Goal: Find contact information: Find contact information

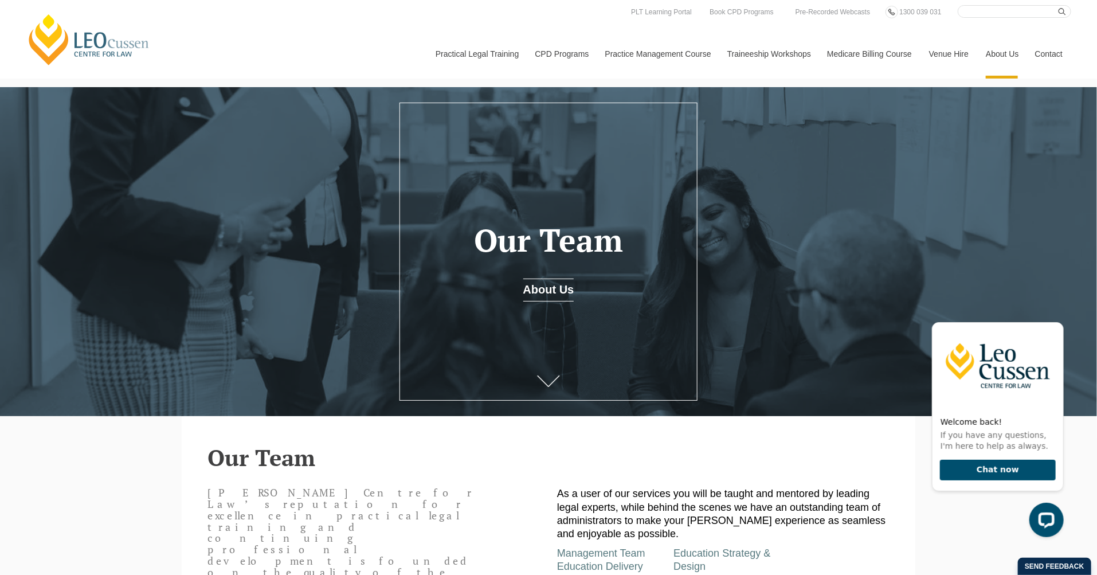
drag, startPoint x: 144, startPoint y: 496, endPoint x: 125, endPoint y: 471, distance: 31.4
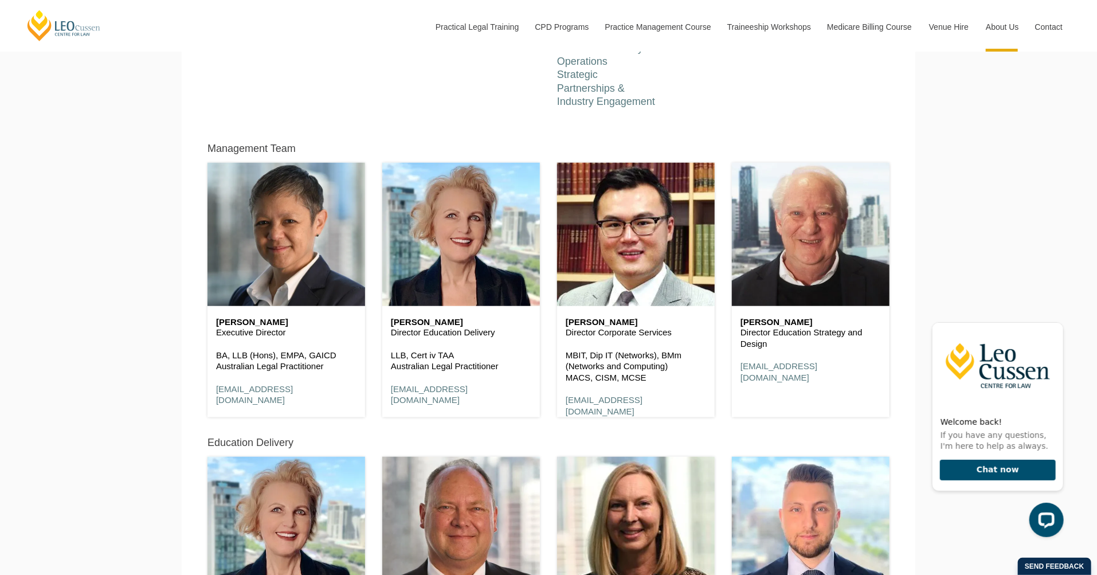
scroll to position [573, 0]
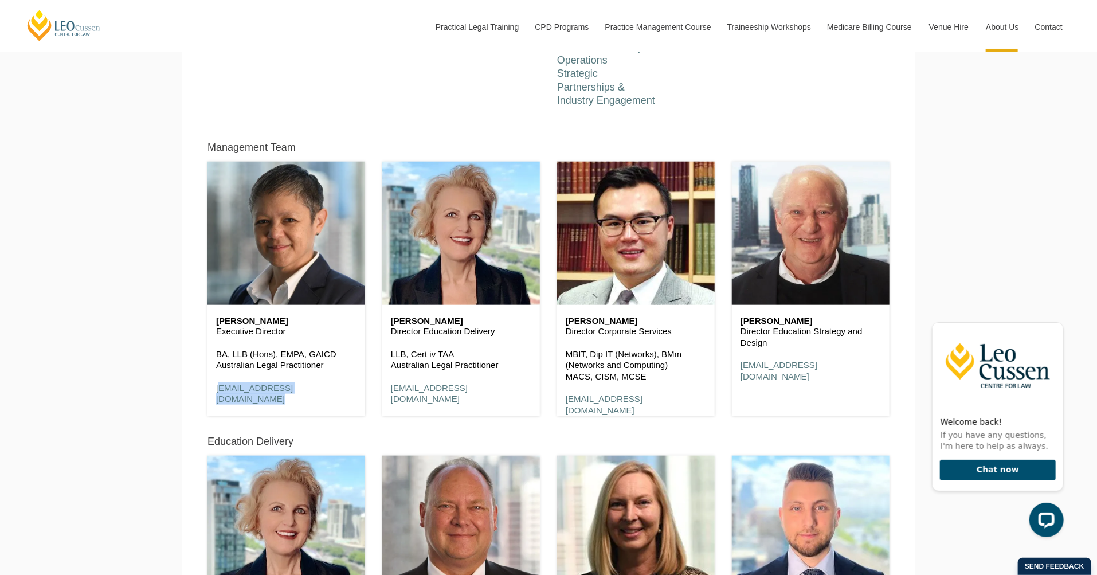
drag, startPoint x: 344, startPoint y: 390, endPoint x: 213, endPoint y: 389, distance: 131.8
click at [213, 389] on div "Shirley Southgate Executive Director BA, LLB (Hons), EMPA, GAICD Australian Leg…" at bounding box center [286, 360] width 158 height 111
copy link "ssouthgate@leocussen.edu.au"
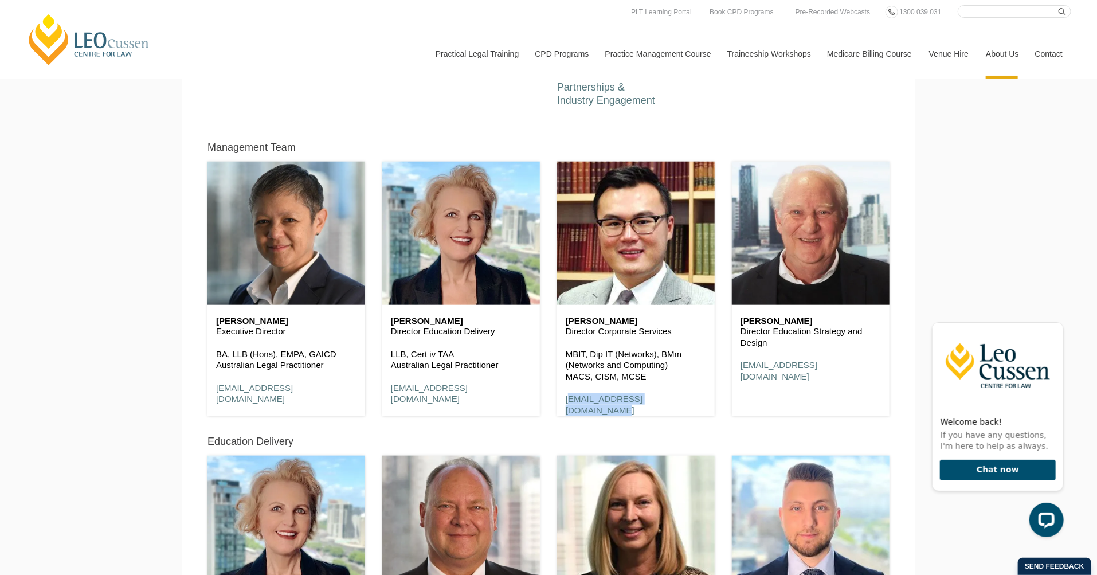
drag, startPoint x: 693, startPoint y: 401, endPoint x: 564, endPoint y: 402, distance: 128.4
click at [564, 402] on div "Henry Chung Yan Director Corporate Services MBIT, Dip IT (Networks), BMm (Netwo…" at bounding box center [636, 366] width 158 height 123
copy link "hchungyan@leocussen.edu.au"
drag, startPoint x: 456, startPoint y: 103, endPoint x: 473, endPoint y: 109, distance: 18.3
click at [456, 103] on div "Leo Cussen Centre for Law’s reputation for excellence in practical legal traini…" at bounding box center [548, 7] width 699 height 199
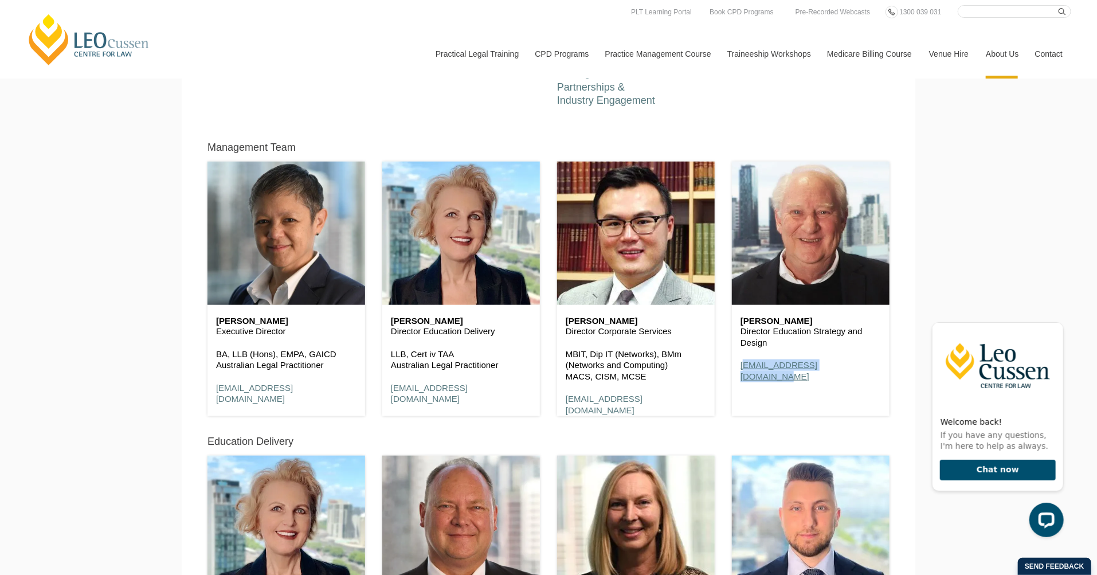
drag, startPoint x: 855, startPoint y: 366, endPoint x: 740, endPoint y: 372, distance: 114.8
click at [740, 372] on p "dfeaver@leocussen.edu.au" at bounding box center [810, 370] width 140 height 22
copy link "dfeaver@leocussen.edu.au"
click at [417, 99] on div "Leo Cussen Centre for Law’s reputation for excellence in practical legal traini…" at bounding box center [548, 7] width 699 height 199
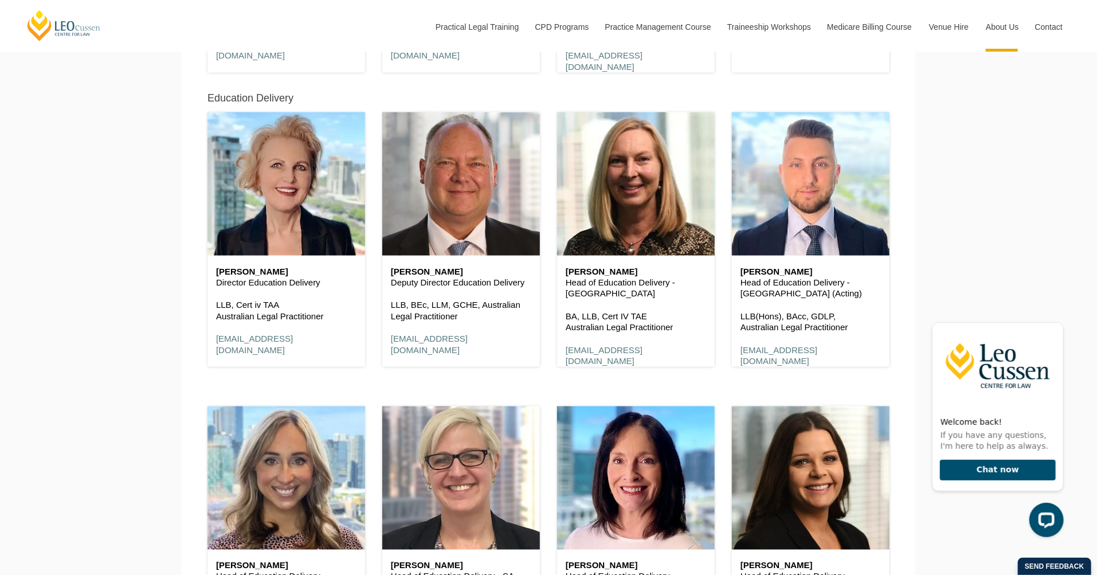
scroll to position [917, 0]
drag, startPoint x: 314, startPoint y: 346, endPoint x: 190, endPoint y: 346, distance: 123.8
copy link "lbaxter@leocussen.edu.au"
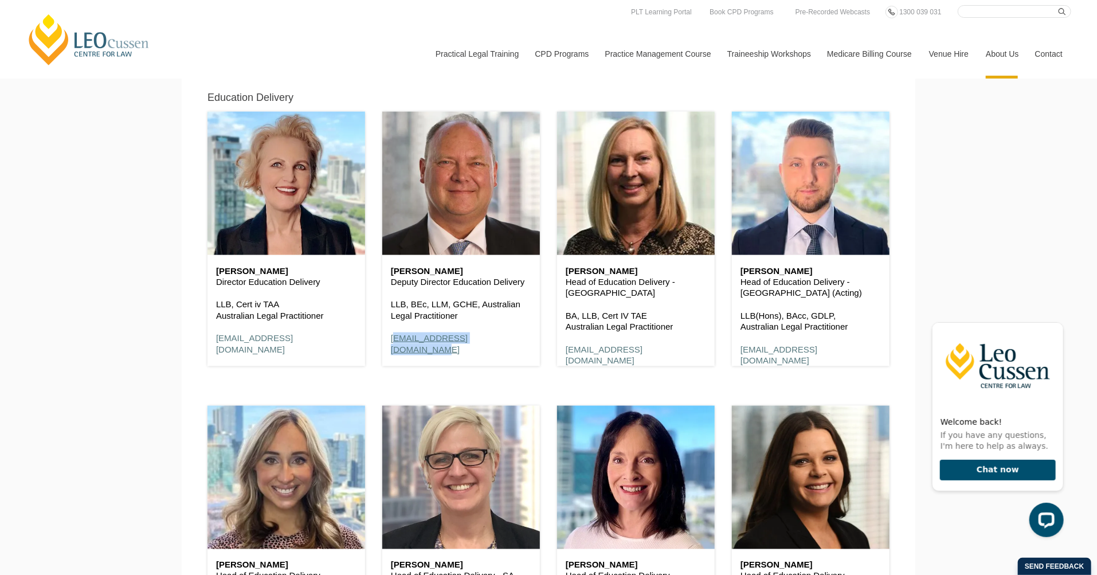
drag, startPoint x: 517, startPoint y: 347, endPoint x: 392, endPoint y: 345, distance: 125.5
click at [392, 345] on div "Craig Collins Deputy Director Education Delivery LLB, BEc, LLM, GCHE, Australia…" at bounding box center [461, 310] width 158 height 111
copy link "ccollins@leocussen.edu.au"
drag, startPoint x: 682, startPoint y: 348, endPoint x: 564, endPoint y: 341, distance: 118.3
click at [564, 341] on div "Alison Jones Head of Education Delivery - VIC BA, LLB, Cert IV TAE Australian L…" at bounding box center [636, 316] width 158 height 123
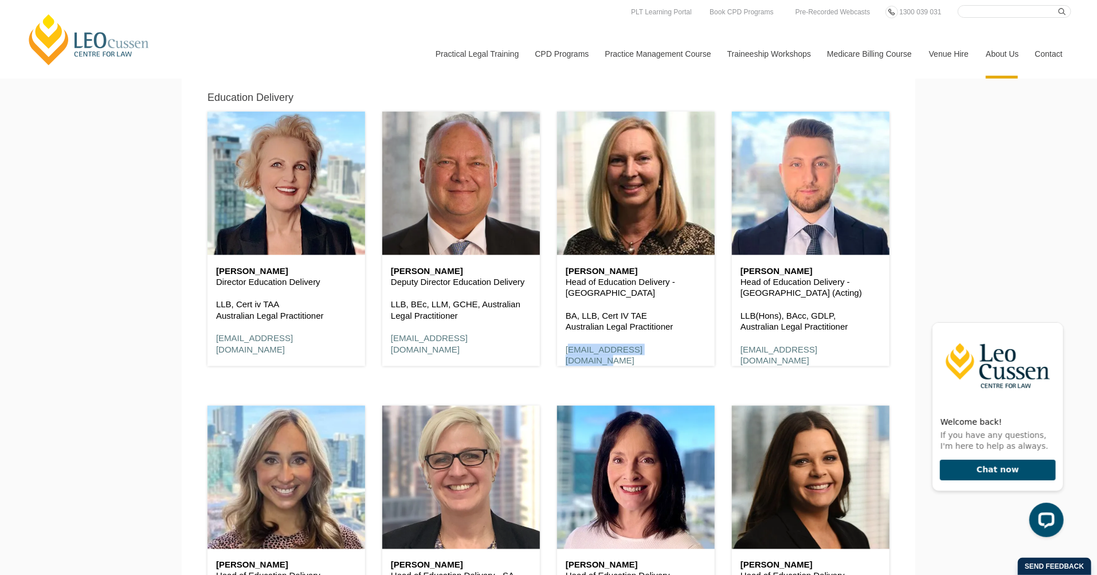
copy link "ajones@leocussen.edu.au"
click at [840, 374] on div "Elias Rizk Head of Education Delivery - VIC (Acting) LLB(Hons), BAcc, GDLP, Aus…" at bounding box center [810, 234] width 175 height 294
drag, startPoint x: 844, startPoint y: 355, endPoint x: 727, endPoint y: 351, distance: 116.4
click at [727, 351] on div "Elias Rizk Head of Education Delivery - VIC (Acting) LLB(Hons), BAcc, GDLP, Aus…" at bounding box center [810, 234] width 175 height 294
copy link "erizk@leocussen.edu.au"
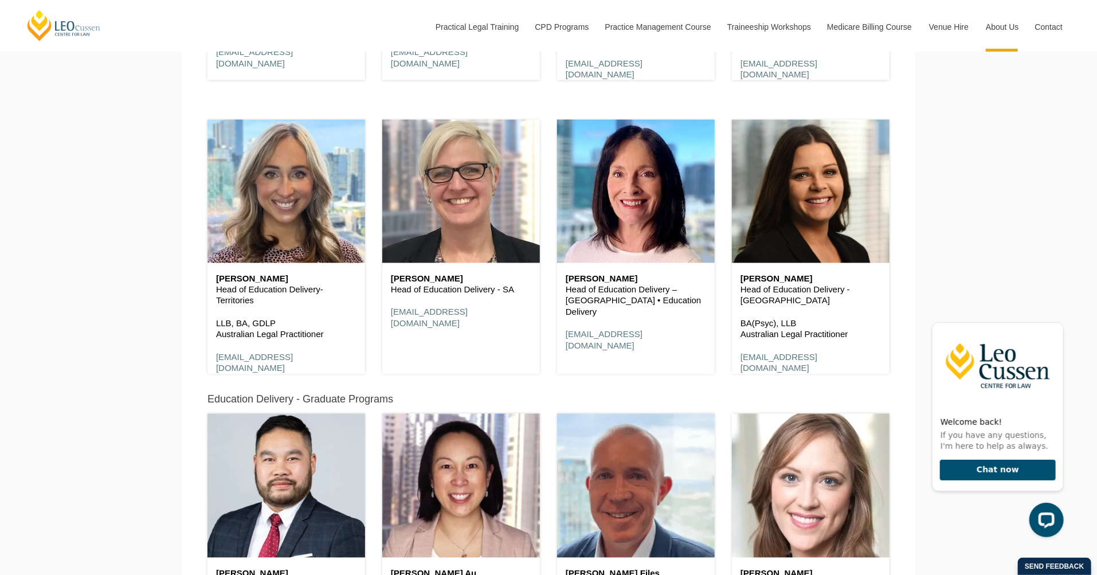
scroll to position [1203, 0]
drag, startPoint x: 321, startPoint y: 366, endPoint x: 186, endPoint y: 355, distance: 136.3
copy link "tlong@leocussen.edu.au"
drag, startPoint x: 564, startPoint y: 340, endPoint x: 477, endPoint y: 313, distance: 91.6
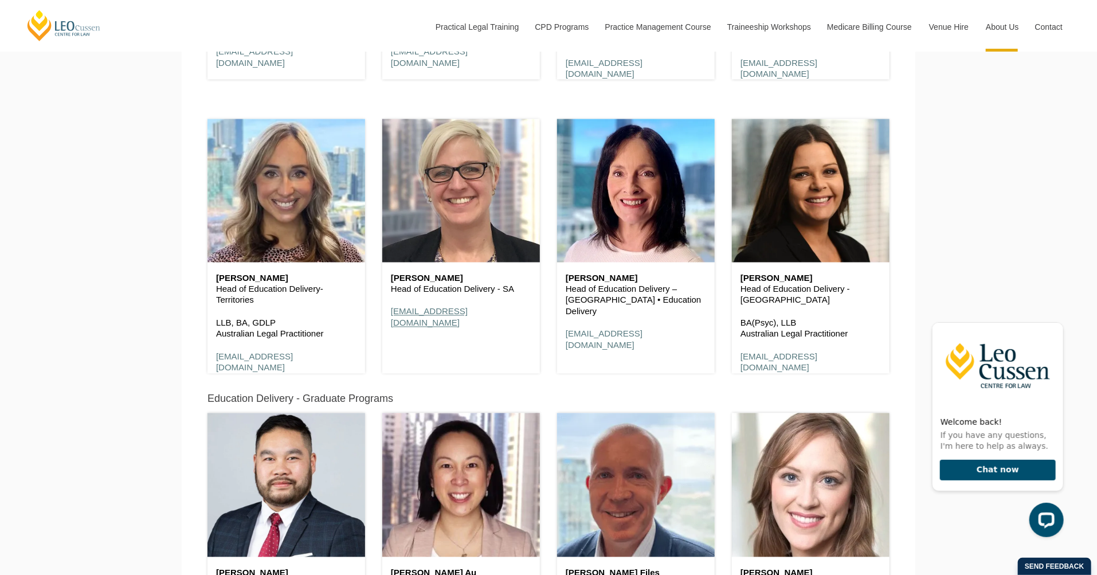
click at [559, 337] on div "Tracy Reeves Head of Education Delivery – QLD • Education Delivery treeves@leoc…" at bounding box center [636, 312] width 158 height 100
drag, startPoint x: 516, startPoint y: 313, endPoint x: 385, endPoint y: 310, distance: 130.7
click at [385, 310] on div "Bianca Paterson Head of Education Delivery - SA bpaterson@leocussen.edu.au" at bounding box center [461, 300] width 158 height 77
copy link "bpaterson@leocussen.edu.au"
drag, startPoint x: 672, startPoint y: 323, endPoint x: 552, endPoint y: 323, distance: 120.3
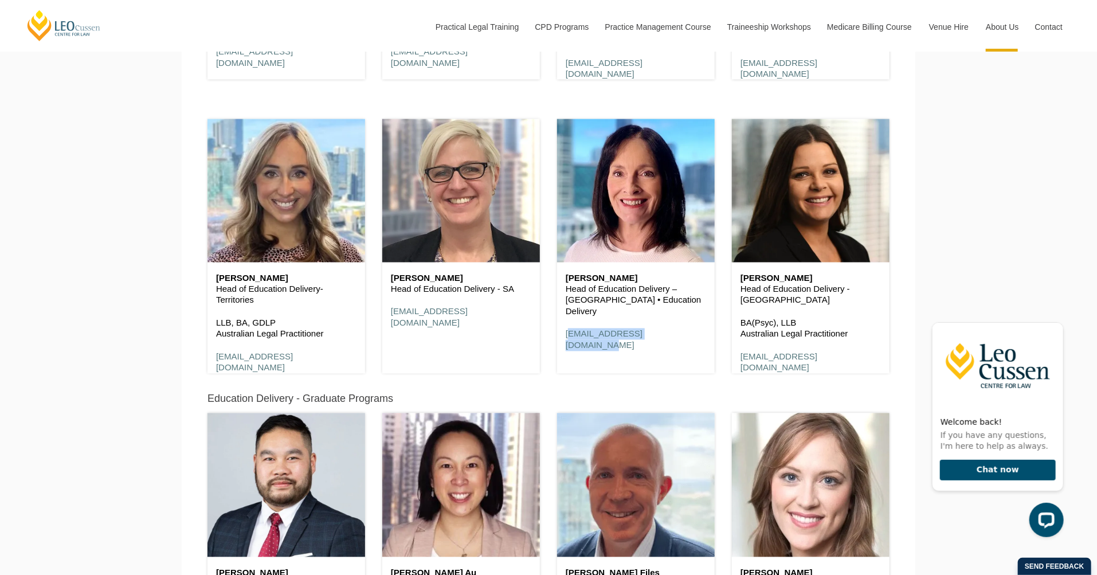
click at [552, 323] on div "Tracy Reeves Head of Education Delivery – QLD • Education Delivery treeves@leoc…" at bounding box center [635, 241] width 175 height 294
copy link "treeves@leocussen.edu.au"
drag, startPoint x: 782, startPoint y: 375, endPoint x: 837, endPoint y: 360, distance: 56.4
click at [786, 374] on div "Julie Anderson Head of Education Delivery - WA BA(Psyc), LLB Australian Legal P…" at bounding box center [811, 246] width 158 height 254
drag, startPoint x: 832, startPoint y: 346, endPoint x: 724, endPoint y: 345, distance: 107.7
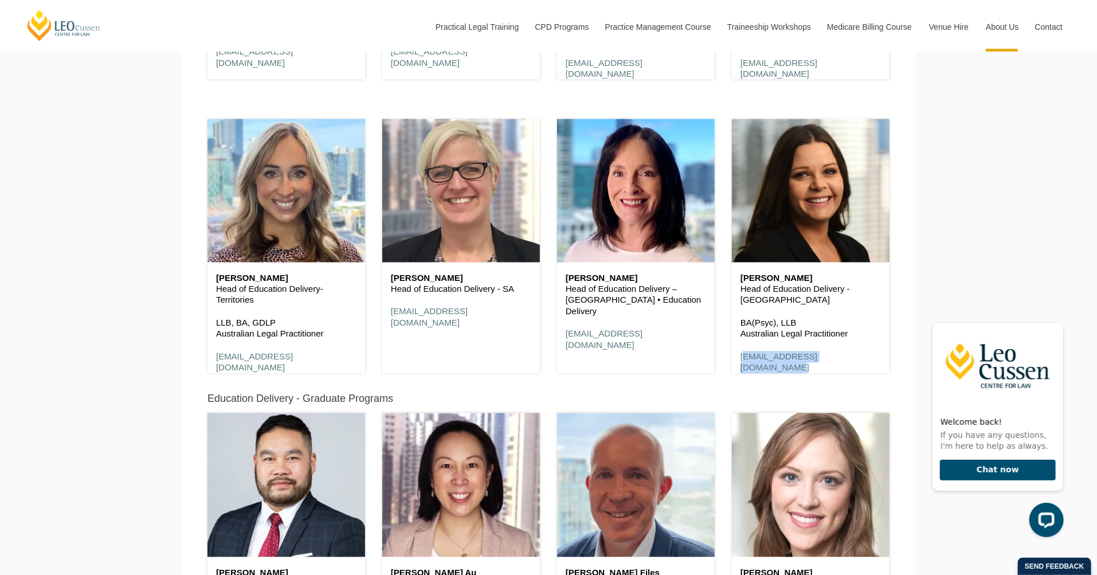
click at [724, 345] on div "Julie Anderson Head of Education Delivery - WA BA(Psyc), LLB Australian Legal P…" at bounding box center [810, 241] width 175 height 294
click at [698, 366] on div "Tracy Reeves Head of Education Delivery – QLD • Education Delivery treeves@leoc…" at bounding box center [636, 246] width 158 height 254
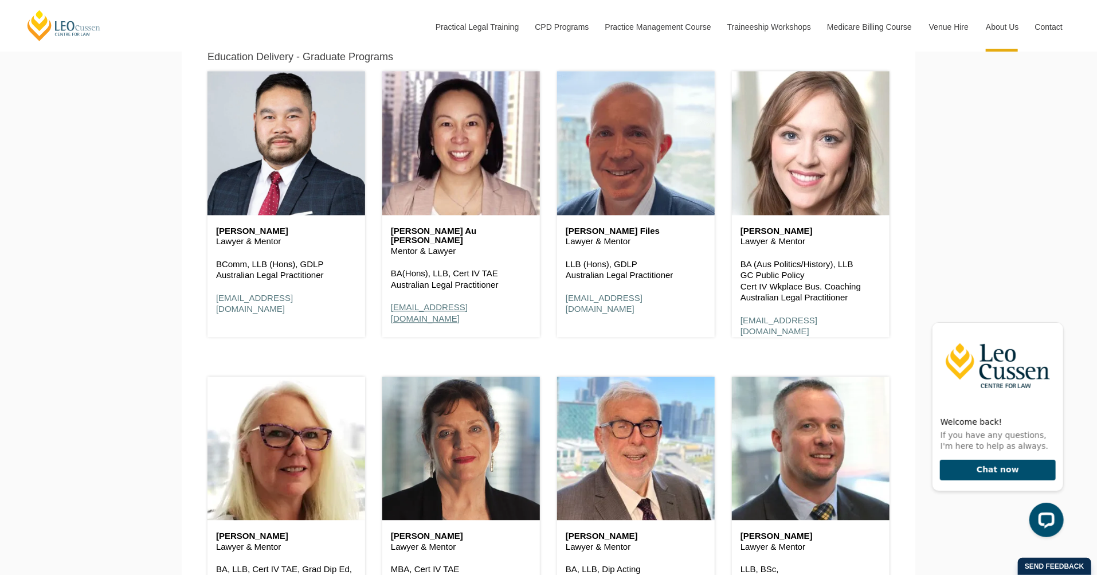
scroll to position [1547, 0]
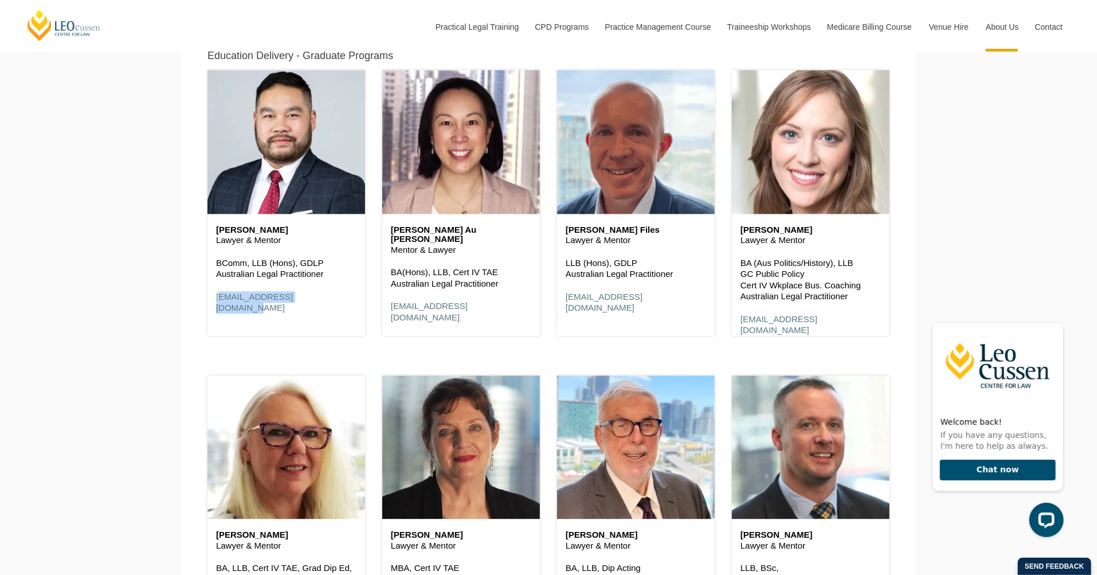
drag, startPoint x: 284, startPoint y: 299, endPoint x: 197, endPoint y: 298, distance: 87.1
drag, startPoint x: 530, startPoint y: 301, endPoint x: 387, endPoint y: 300, distance: 142.7
click at [387, 300] on div "Annette Au Yeung Mentor & Lawyer BA(Hons), LLB, Cert IV TAE Australian Legal Pr…" at bounding box center [461, 274] width 158 height 121
click at [660, 304] on p "afiles@leocussen.edu.au" at bounding box center [636, 302] width 140 height 22
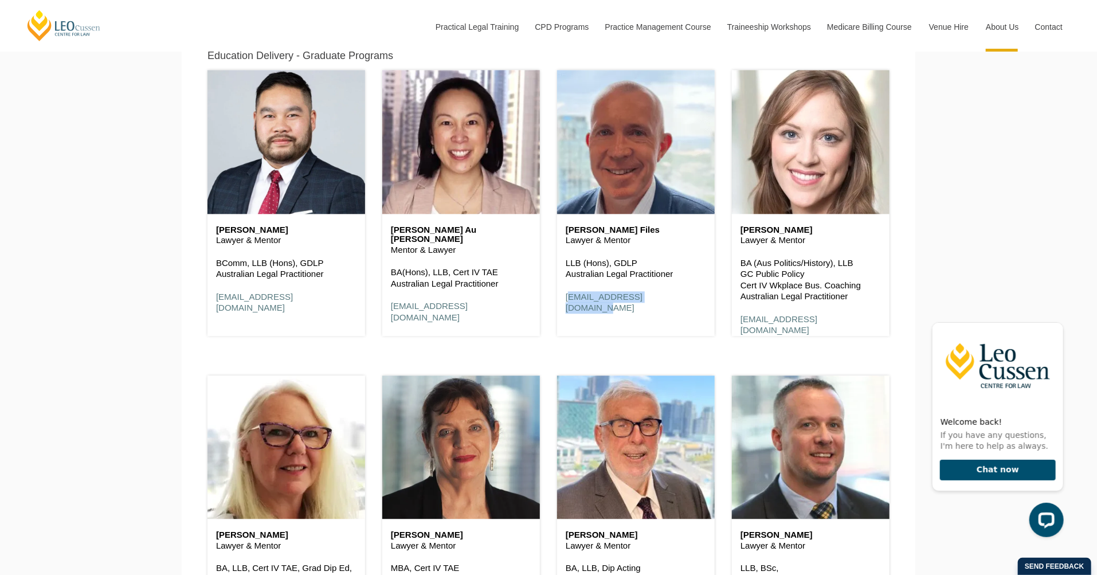
drag, startPoint x: 645, startPoint y: 297, endPoint x: 560, endPoint y: 299, distance: 84.8
click at [560, 299] on div "Ashley Files Lawyer & Mentor LLB (Hons), GDLP Australian Legal Practitioner afi…" at bounding box center [636, 269] width 158 height 111
drag, startPoint x: 752, startPoint y: 337, endPoint x: 848, endPoint y: 336, distance: 96.3
click at [759, 337] on div "Caitlin Le Feuvre Lawyer & Mentor BA (Aus Politics/History), LLB GC Public Poli…" at bounding box center [811, 281] width 158 height 134
drag, startPoint x: 858, startPoint y: 321, endPoint x: 729, endPoint y: 322, distance: 128.9
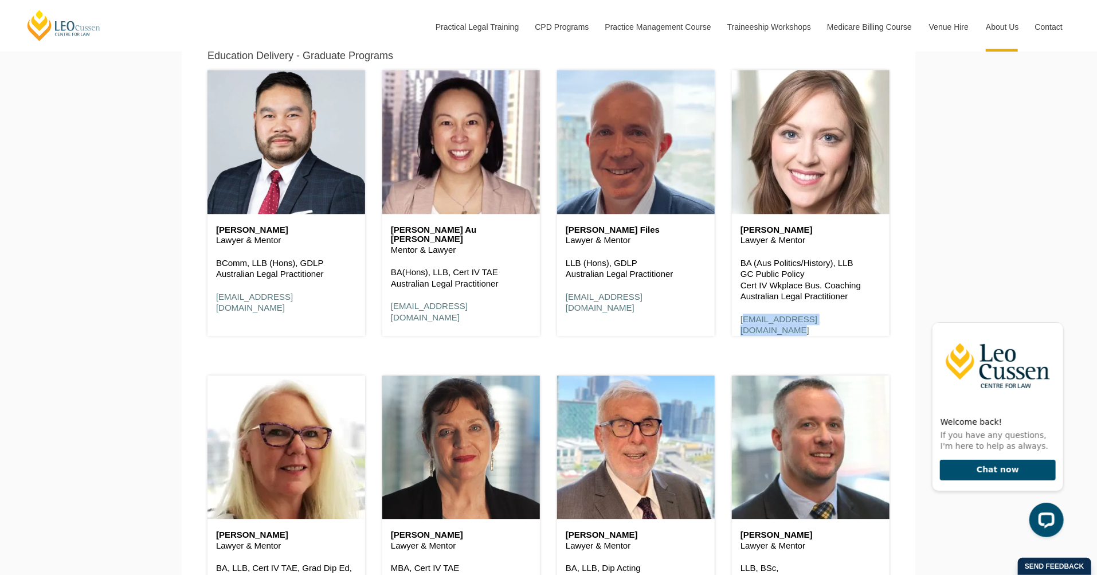
click at [729, 322] on div "Caitlin Le Feuvre Lawyer & Mentor BA (Aus Politics/History), LLB GC Public Poli…" at bounding box center [810, 197] width 175 height 305
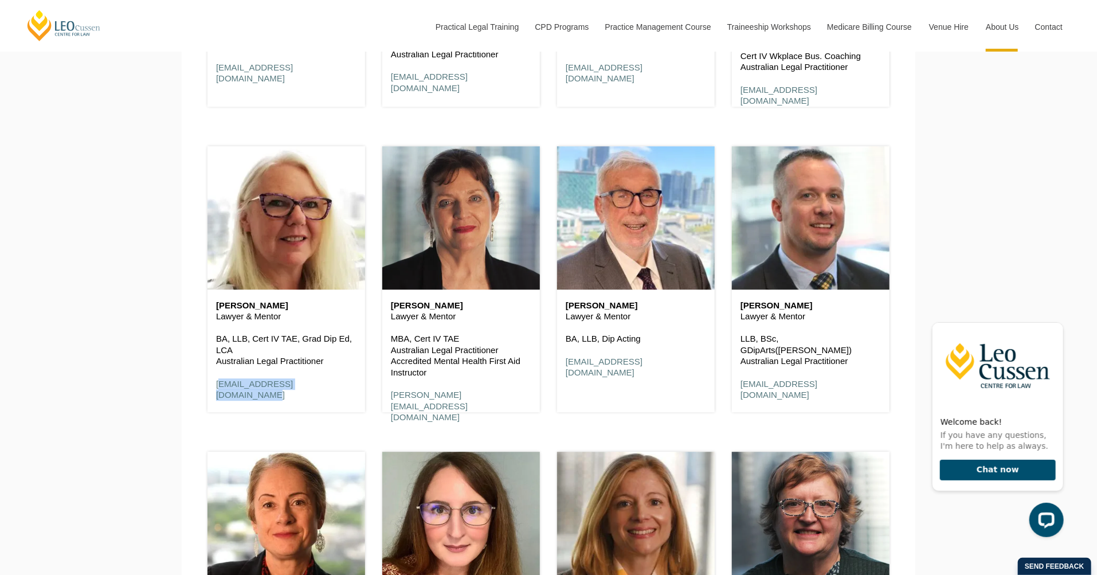
drag, startPoint x: 340, startPoint y: 393, endPoint x: 213, endPoint y: 392, distance: 126.7
click at [213, 392] on div "Cane Mitchell Lawyer & Mentor BA, LLB, Cert IV TAE, Grad Dip Ed, LCA Australian…" at bounding box center [286, 350] width 158 height 123
drag, startPoint x: 513, startPoint y: 402, endPoint x: 372, endPoint y: 398, distance: 141.6
click at [374, 399] on div "Claire Humble Lawyer & Mentor MBA, Cert IV TAE Australian Legal Practitioner Ac…" at bounding box center [461, 273] width 175 height 305
drag, startPoint x: 688, startPoint y: 365, endPoint x: 564, endPoint y: 364, distance: 123.8
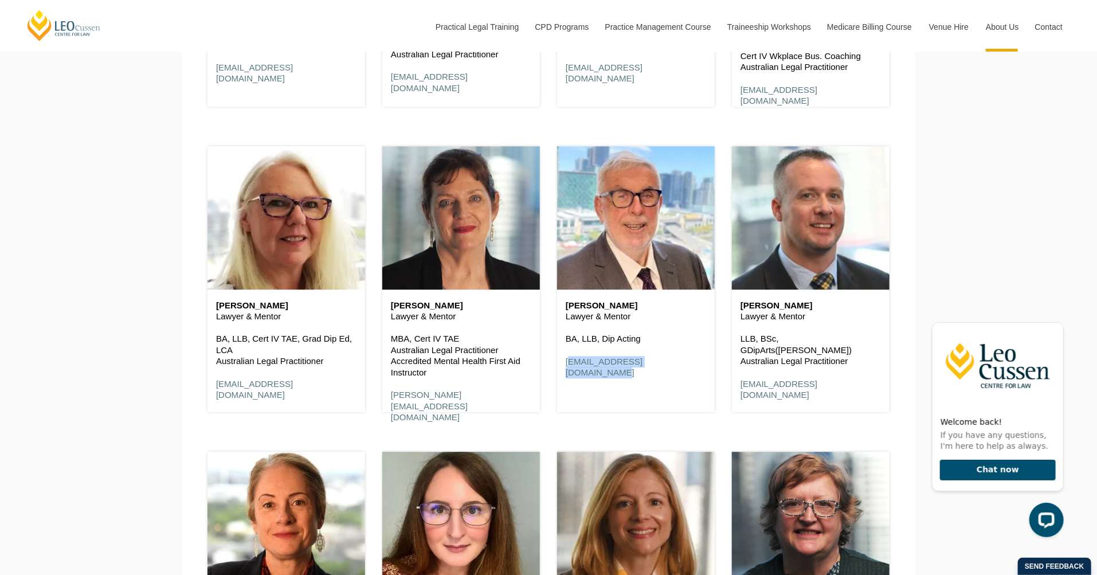
click at [564, 364] on div "David Velleley Lawyer & Mentor BA, LLB, Dip Acting dvelleley@leocussen.edu.au" at bounding box center [636, 339] width 158 height 100
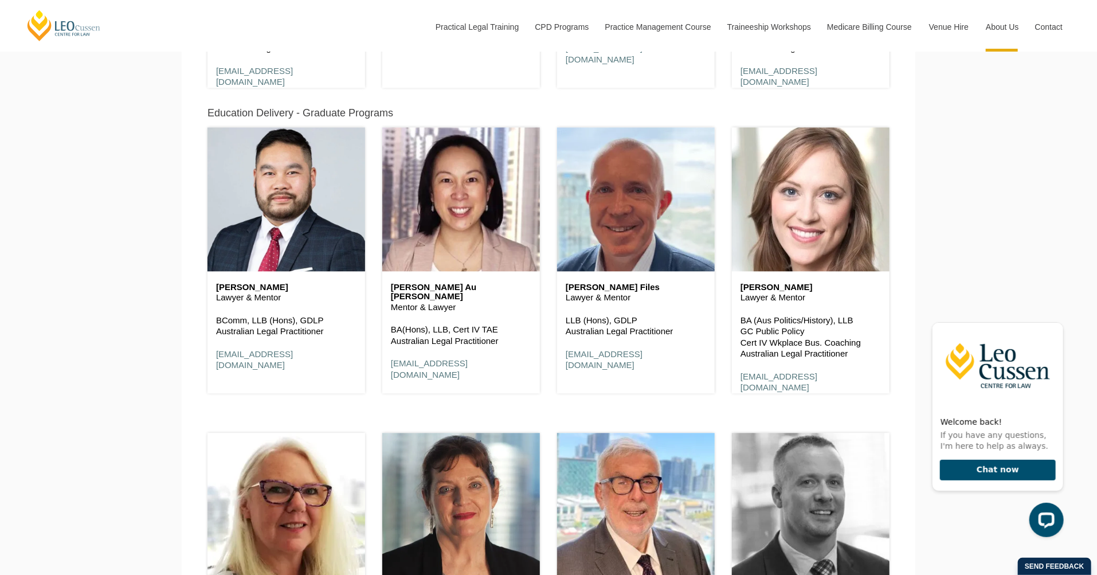
scroll to position [1432, 0]
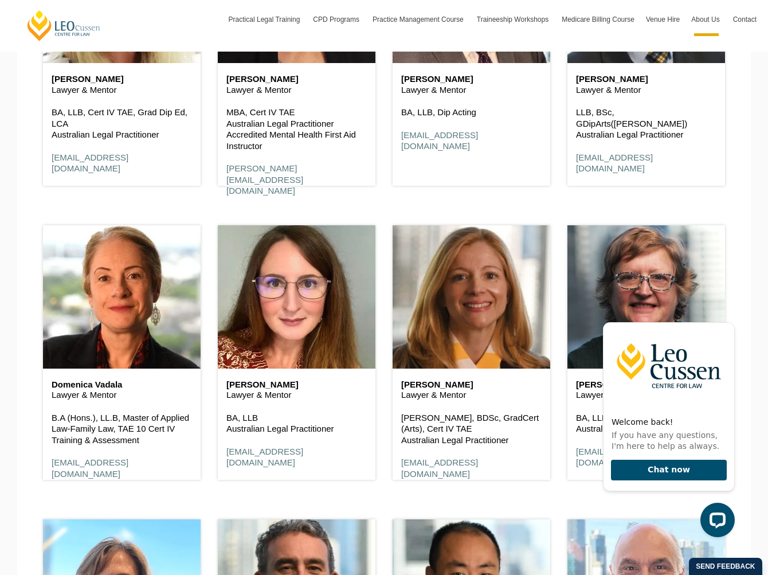
scroll to position [1846, 0]
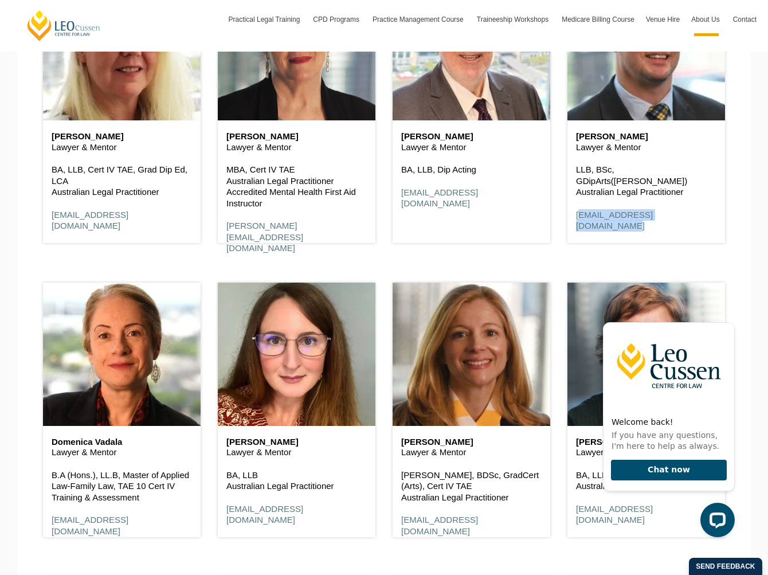
drag, startPoint x: 700, startPoint y: 206, endPoint x: 570, endPoint y: 209, distance: 129.5
click at [571, 209] on div "Derek Schrapel Lawyer & Mentor LLB, BSc, GDipArts(Crim) Australian Legal Practi…" at bounding box center [646, 181] width 158 height 123
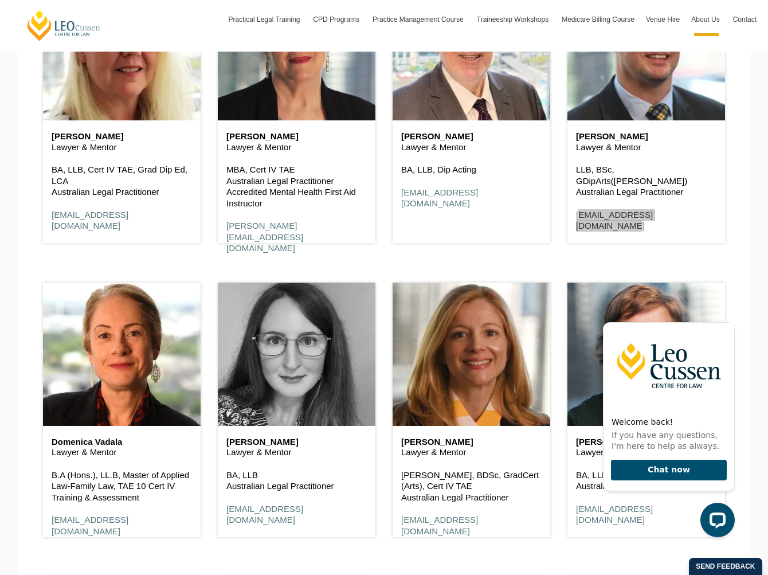
scroll to position [2133, 0]
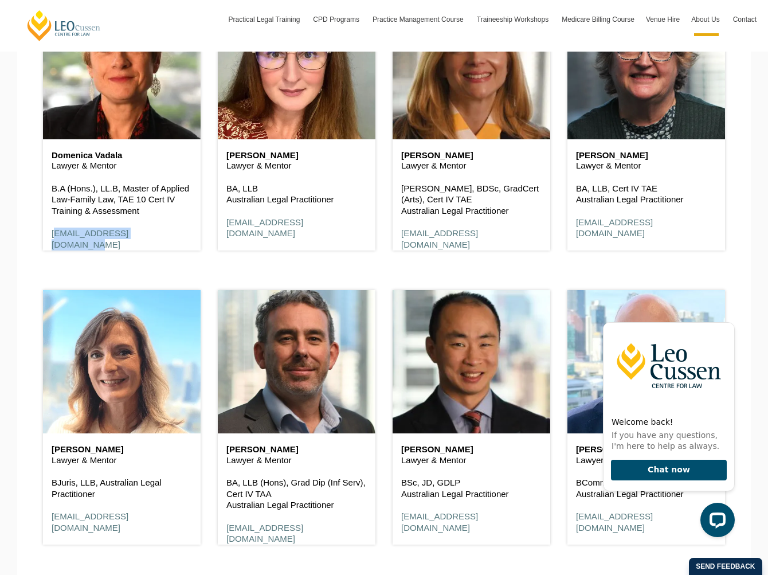
drag, startPoint x: 165, startPoint y: 237, endPoint x: 36, endPoint y: 236, distance: 129.5
click at [36, 236] on div "Domenica Vadala Lawyer & Mentor B.A (Hons.), LL.B, Master of Applied Law-Family…" at bounding box center [121, 118] width 175 height 294
drag, startPoint x: 358, startPoint y: 226, endPoint x: 227, endPoint y: 226, distance: 131.2
click at [227, 226] on p "ebuchanan@leocussen.edu.au" at bounding box center [296, 228] width 140 height 22
drag, startPoint x: 523, startPoint y: 232, endPoint x: 393, endPoint y: 234, distance: 130.1
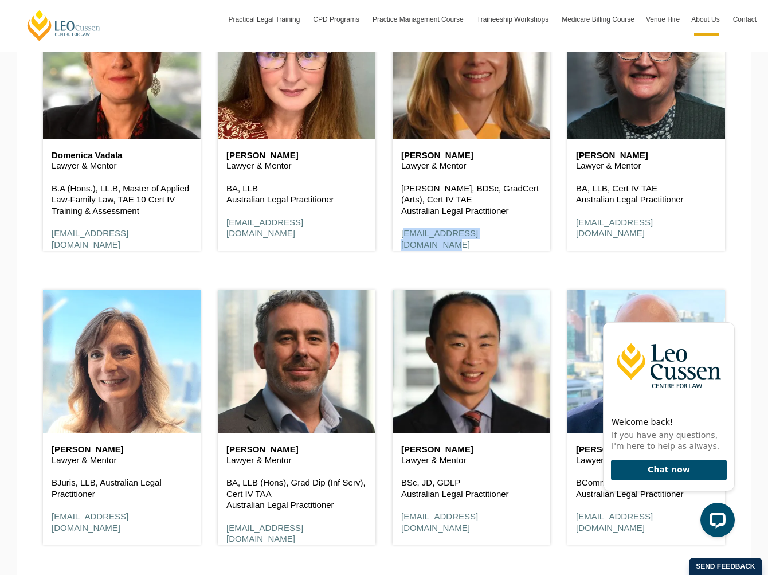
click at [393, 234] on div "Emma Ladakis Lawyer & Mentor J.D, BDSc, GradCert (Arts), Cert IV TAE Australian…" at bounding box center [472, 200] width 158 height 123
drag, startPoint x: 738, startPoint y: 238, endPoint x: 731, endPoint y: 233, distance: 8.7
drag, startPoint x: 685, startPoint y: 222, endPoint x: 572, endPoint y: 226, distance: 113.0
click at [572, 226] on div "Judy Dredge Lawyer & Mentor BA, LLB, Cert IV TAE Australian Legal Practitioner …" at bounding box center [646, 194] width 158 height 111
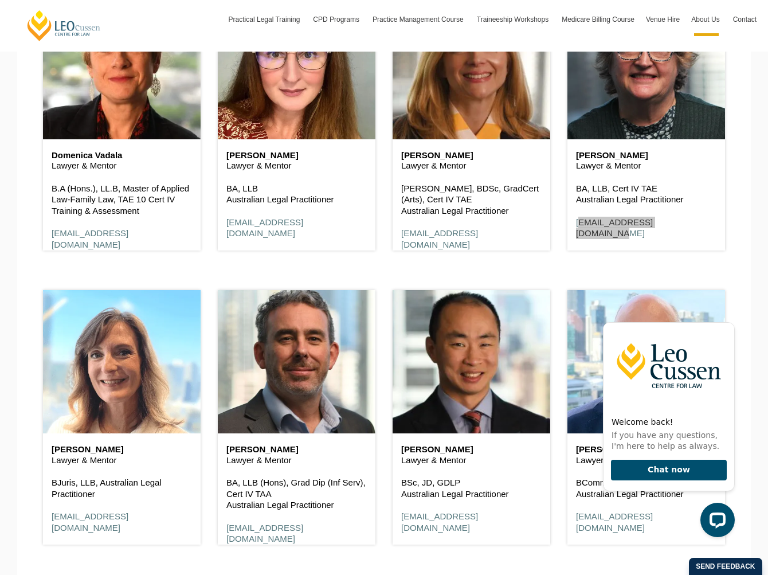
scroll to position [2419, 0]
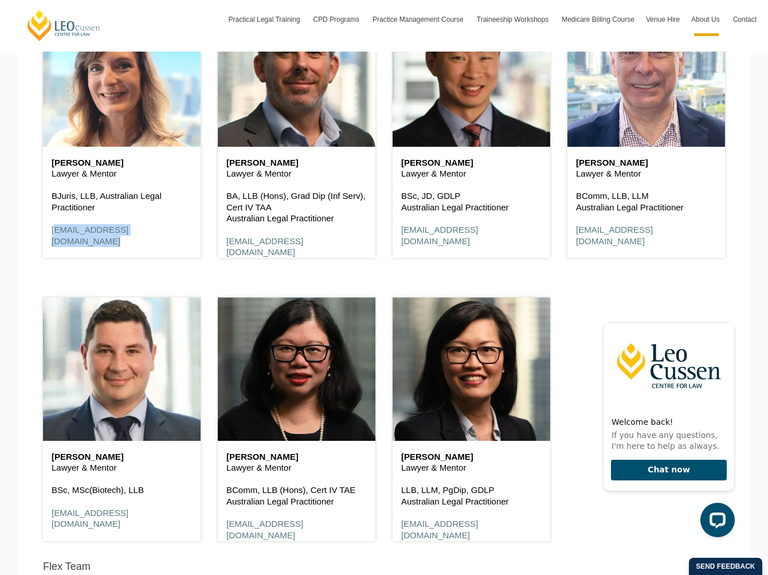
drag, startPoint x: 170, startPoint y: 229, endPoint x: 46, endPoint y: 229, distance: 123.8
click at [46, 229] on div "Lauren Kollosche Lawyer & Mentor BJuris, LLB, Australian Legal Practitioner lko…" at bounding box center [122, 202] width 158 height 111
drag, startPoint x: 335, startPoint y: 245, endPoint x: 214, endPoint y: 241, distance: 121.6
click at [214, 241] on div "Peter Cotter Lawyer & Mentor BA, LLB (Hons), Grad Dip (Inf Serv), Cert IV TAA A…" at bounding box center [296, 125] width 175 height 294
drag, startPoint x: 496, startPoint y: 233, endPoint x: 398, endPoint y: 233, distance: 98.0
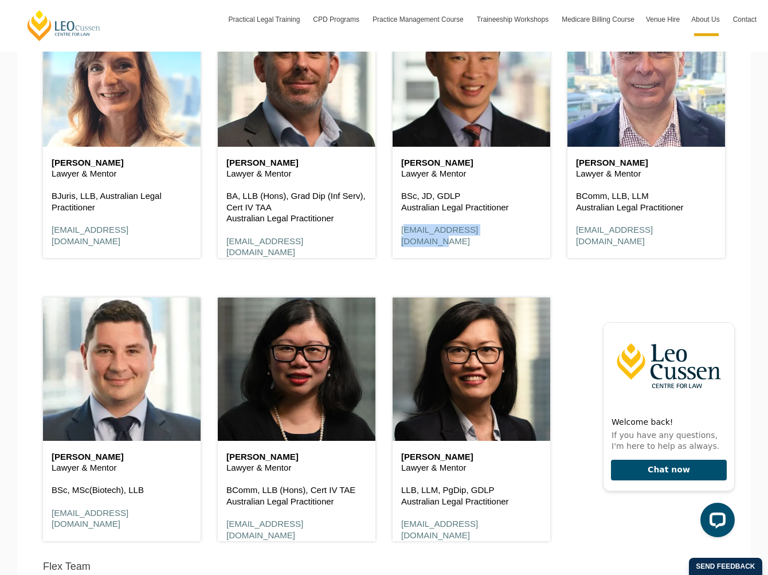
click at [398, 233] on div "Robin Huang Lawyer & Mentor BSc, JD, GDLP Australian Legal Practitioner rhuang@…" at bounding box center [472, 202] width 158 height 111
drag, startPoint x: 691, startPoint y: 254, endPoint x: 686, endPoint y: 242, distance: 12.3
click at [690, 253] on div "Silvio de Luca Lawyer & Mentor BComm, LLB, LLM Australian Legal Practitioner sd…" at bounding box center [646, 130] width 158 height 254
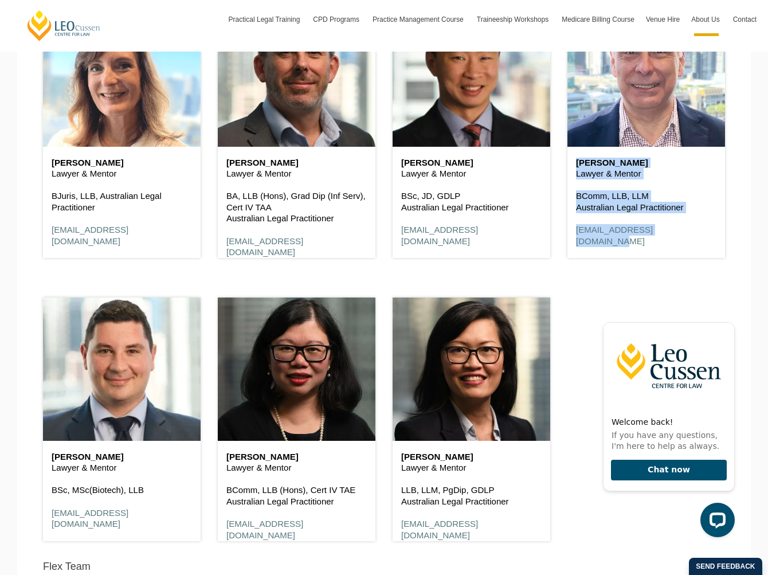
drag, startPoint x: 685, startPoint y: 233, endPoint x: 544, endPoint y: 233, distance: 141.5
click at [667, 249] on div "Silvio de Luca Lawyer & Mentor BComm, LLB, LLM Australian Legal Practitioner sd…" at bounding box center [646, 130] width 158 height 254
drag, startPoint x: 688, startPoint y: 236, endPoint x: 572, endPoint y: 234, distance: 115.8
click at [572, 234] on div "Silvio de Luca Lawyer & Mentor BComm, LLB, LLM Australian Legal Practitioner sd…" at bounding box center [646, 202] width 158 height 111
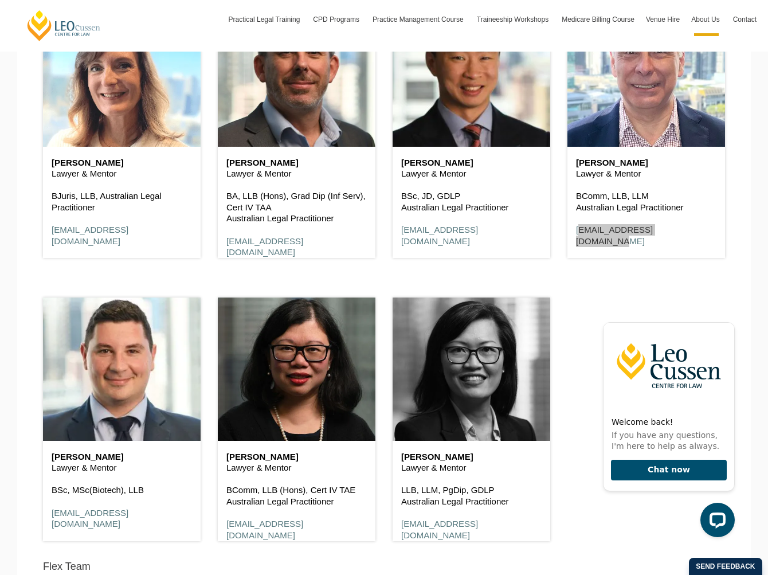
scroll to position [2649, 0]
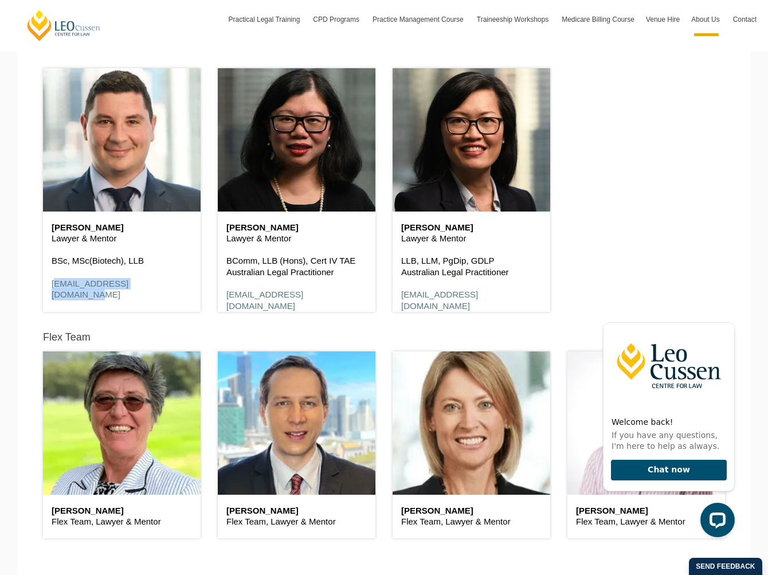
drag, startPoint x: 164, startPoint y: 289, endPoint x: 43, endPoint y: 286, distance: 121.5
click at [43, 286] on div "Stacy Mallis Lawyer & Mentor BSc, MSc(Biotech), LLB smallis@leocussen.edu.au" at bounding box center [122, 261] width 158 height 100
drag, startPoint x: 338, startPoint y: 301, endPoint x: 217, endPoint y: 304, distance: 120.9
click at [217, 304] on div "Sze Lin Foong Lawyer & Mentor BComm, LLB (Hons), Cert IV TAE Australian Legal P…" at bounding box center [296, 184] width 175 height 283
drag, startPoint x: 500, startPoint y: 297, endPoint x: 397, endPoint y: 299, distance: 103.2
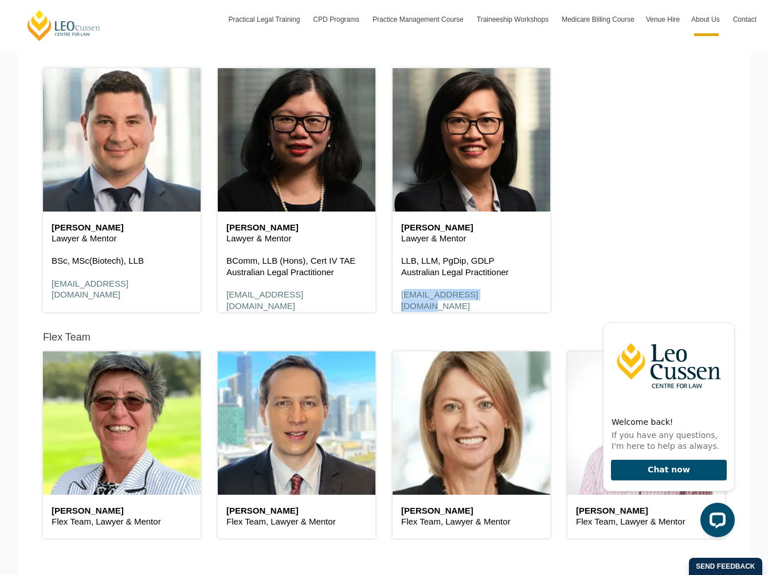
click at [397, 299] on div "Yvonne Lye Lawyer & Mentor LLB, LLM, PgDip, GDLP Australian Legal Practitioner …" at bounding box center [472, 266] width 158 height 111
drag, startPoint x: 183, startPoint y: 291, endPoint x: 170, endPoint y: 287, distance: 13.8
click at [179, 289] on p "smallis@leocussen.edu.au" at bounding box center [122, 289] width 140 height 22
drag, startPoint x: 170, startPoint y: 287, endPoint x: 40, endPoint y: 287, distance: 129.5
click at [40, 287] on div "Stacy Mallis Lawyer & Mentor BSc, MSc(Biotech), LLB smallis@leocussen.edu.au" at bounding box center [121, 184] width 175 height 283
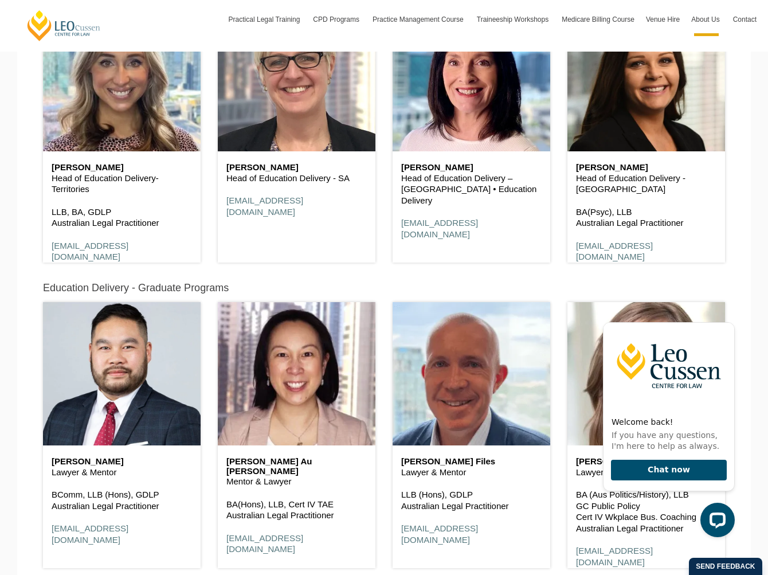
scroll to position [1388, 0]
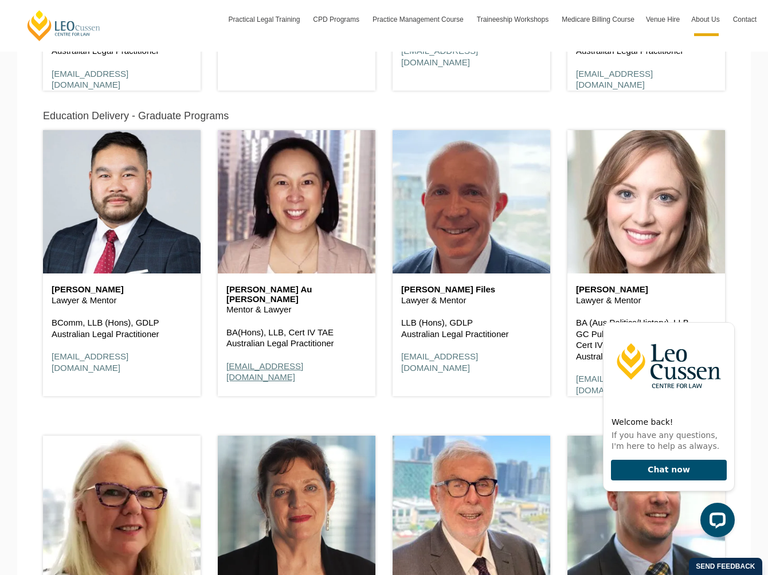
click at [281, 361] on link "aauyeung@leocussen.vic.edu.au" at bounding box center [264, 371] width 77 height 21
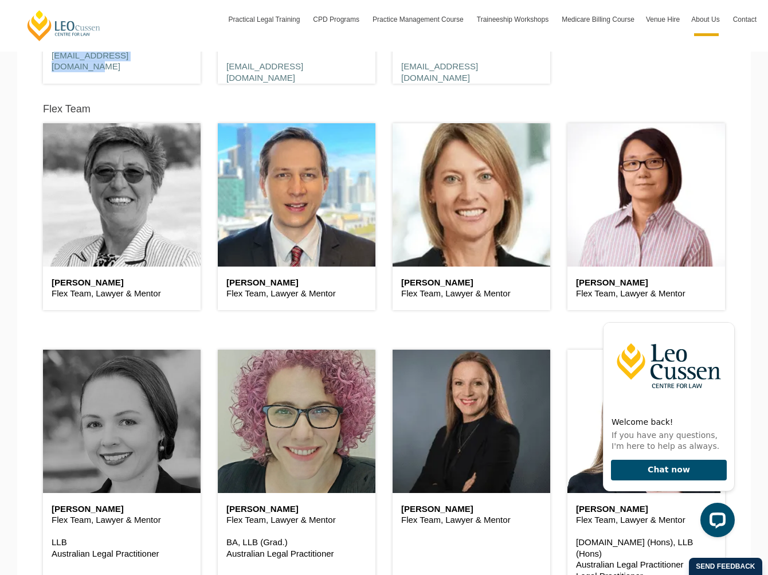
scroll to position [2877, 0]
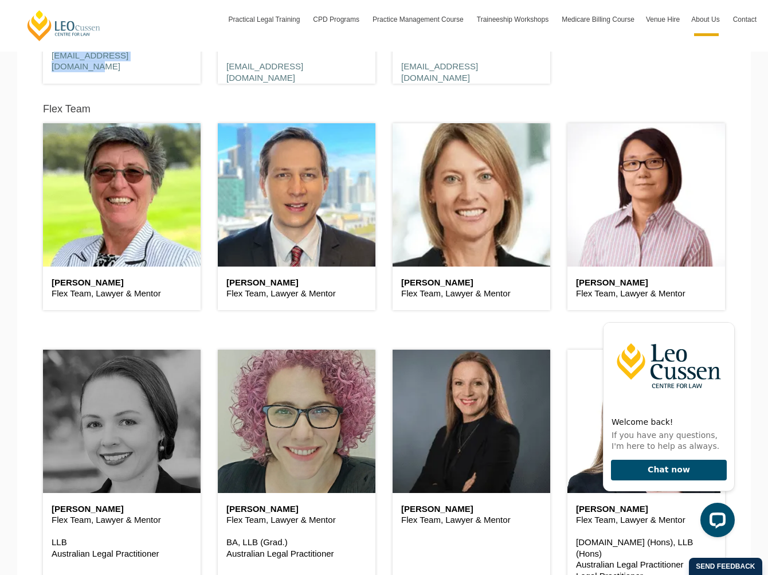
drag, startPoint x: 124, startPoint y: 284, endPoint x: 32, endPoint y: 281, distance: 91.7
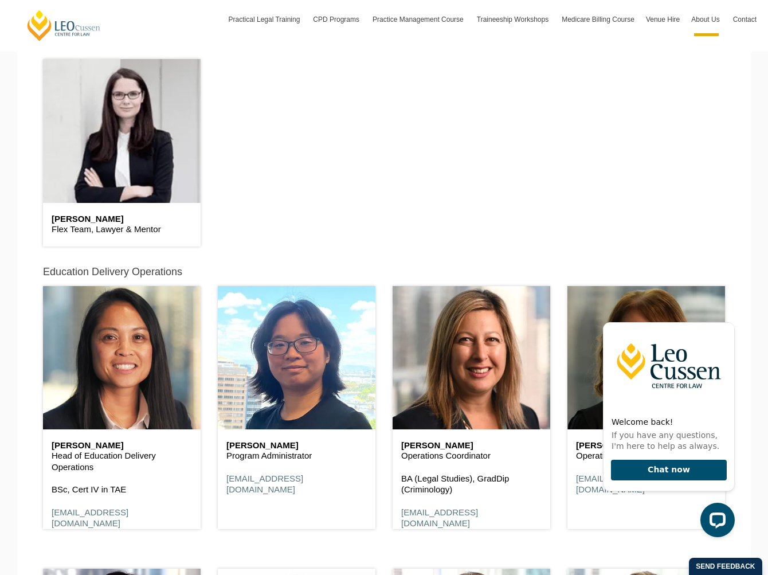
scroll to position [3622, 0]
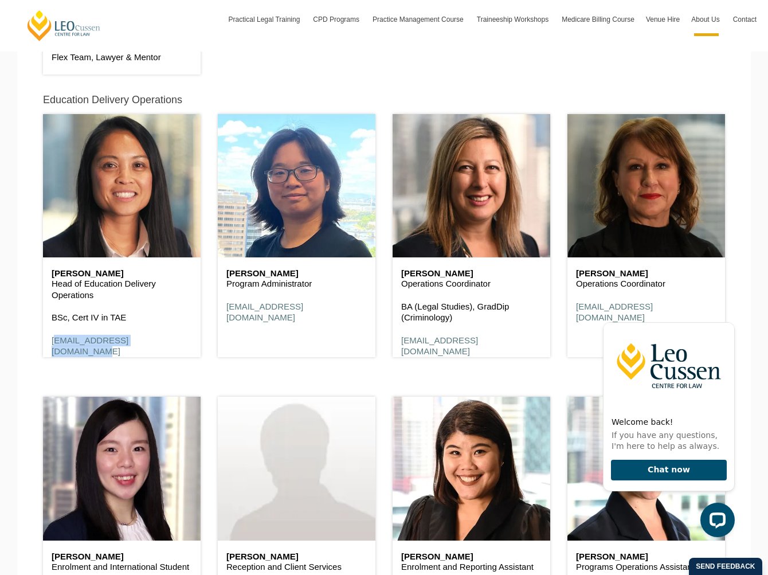
drag, startPoint x: 176, startPoint y: 347, endPoint x: 49, endPoint y: 348, distance: 126.7
click at [49, 348] on div "Michelle O'Connor Head of Education Delivery Operations BSc, Cert IV in TAE moc…" at bounding box center [122, 312] width 158 height 111
drag, startPoint x: 342, startPoint y: 313, endPoint x: 226, endPoint y: 313, distance: 115.8
click at [226, 313] on p "cchan@leocussen.edu.au" at bounding box center [296, 312] width 140 height 22
drag, startPoint x: 530, startPoint y: 346, endPoint x: 399, endPoint y: 346, distance: 130.1
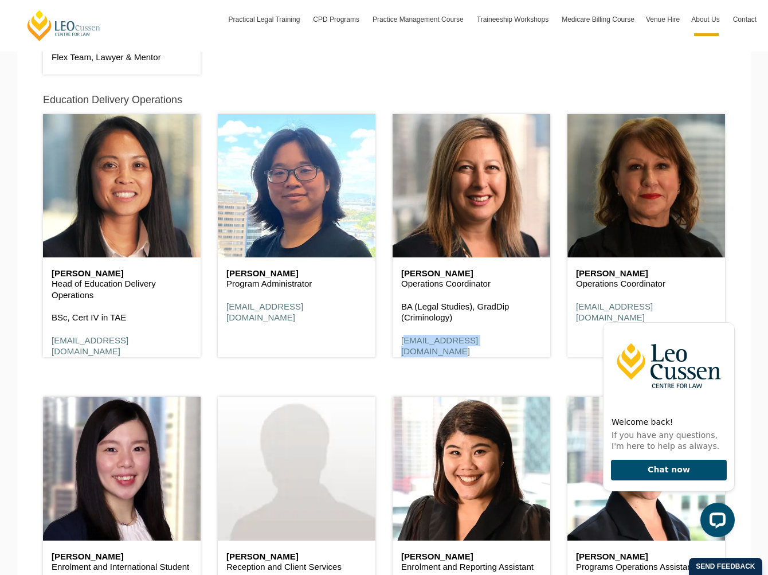
click at [399, 346] on div "Danie De Santis Operations Coordinator BA (Legal Studies), GradDip (Criminology…" at bounding box center [472, 312] width 158 height 111
drag, startPoint x: 728, startPoint y: 311, endPoint x: 692, endPoint y: 319, distance: 37.0
click at [725, 311] on icon "Hide greeting" at bounding box center [728, 313] width 14 height 14
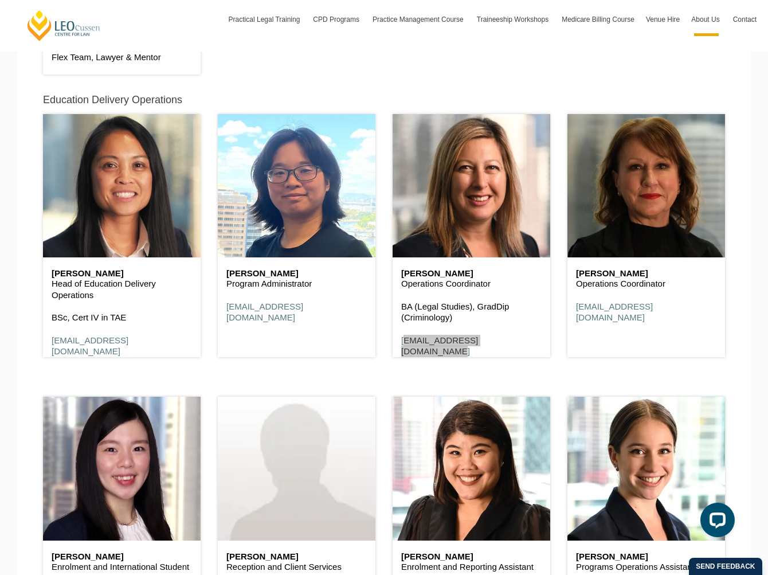
drag, startPoint x: 689, startPoint y: 311, endPoint x: 473, endPoint y: 110, distance: 294.4
click at [594, 301] on html at bounding box center [667, 423] width 146 height 245
drag, startPoint x: 684, startPoint y: 310, endPoint x: 572, endPoint y: 310, distance: 111.2
click at [572, 310] on div "Debbie Leine Operations Coordinator dleine@leocussen.edu.au" at bounding box center [646, 295] width 158 height 77
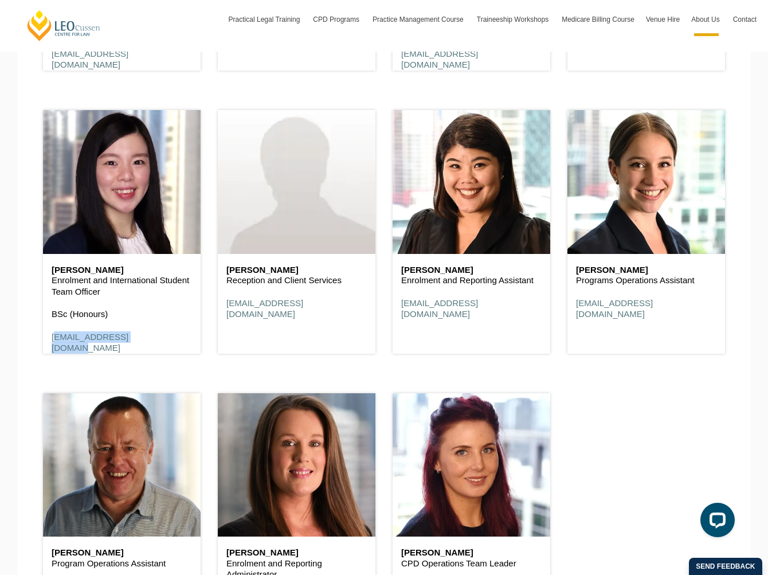
drag, startPoint x: 156, startPoint y: 340, endPoint x: 41, endPoint y: 339, distance: 114.6
click at [41, 339] on div "Eleen Wee Enrolment and International Student Team Officer BSc (Honours) ewee@l…" at bounding box center [121, 226] width 175 height 283
drag, startPoint x: 349, startPoint y: 303, endPoint x: 223, endPoint y: 304, distance: 125.5
click at [223, 304] on div "Jacqui Wright Fenn Reception and Client Services jwrightfenn@leocussen.edu.au" at bounding box center [297, 292] width 158 height 77
click at [523, 311] on div "Liah Comelert Enrolment and Reporting Assistant lcomelert@leocussen.edu.au" at bounding box center [472, 292] width 158 height 77
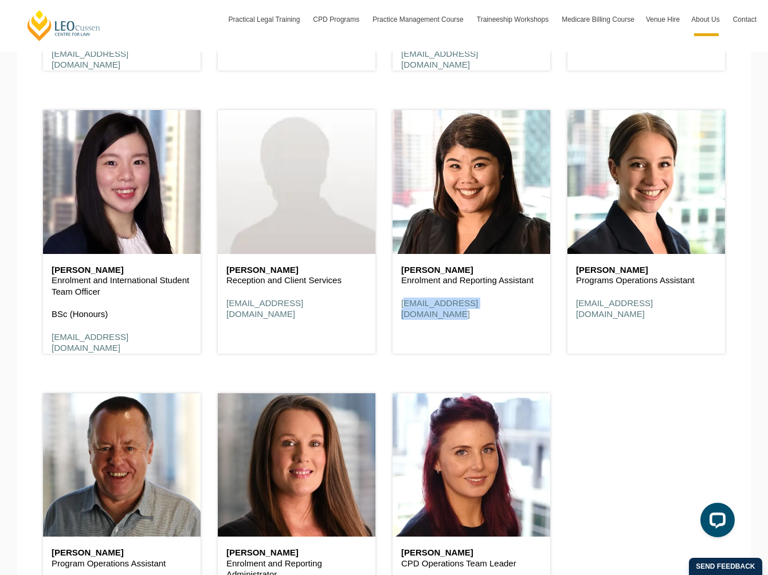
drag, startPoint x: 523, startPoint y: 300, endPoint x: 399, endPoint y: 302, distance: 123.8
click at [399, 302] on div "Liah Comelert Enrolment and Reporting Assistant lcomelert@leocussen.edu.au" at bounding box center [472, 292] width 158 height 77
drag, startPoint x: 698, startPoint y: 304, endPoint x: 571, endPoint y: 306, distance: 126.7
click at [572, 306] on div "Laura Ruether Programs Operations Assistant lruether@leocussen.edu.au" at bounding box center [646, 292] width 158 height 77
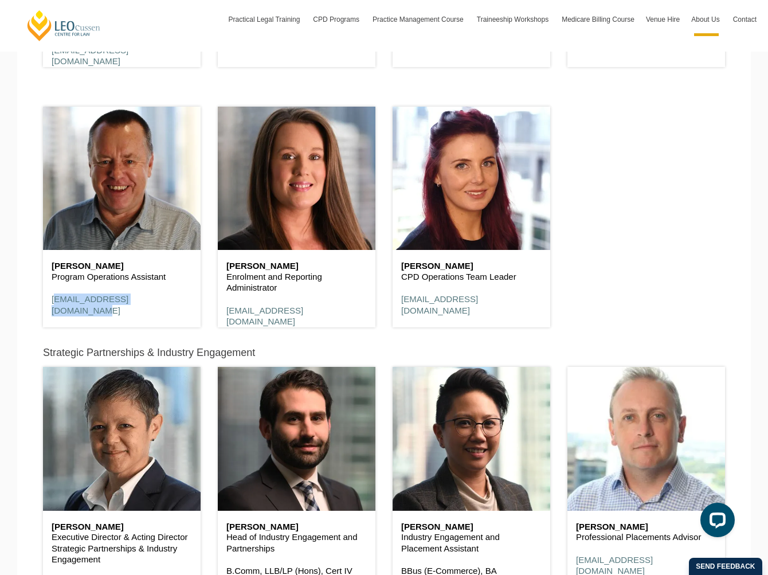
drag, startPoint x: 168, startPoint y: 304, endPoint x: 48, endPoint y: 304, distance: 120.3
click at [48, 304] on div "Ron Spencer Program Operations Assistant rspencer@leocussen.edu.au" at bounding box center [122, 288] width 158 height 77
drag, startPoint x: 337, startPoint y: 316, endPoint x: 215, endPoint y: 314, distance: 121.5
click at [215, 314] on div "Tania Magin Enrolment and Reporting Administrator tmagin@leocussen.edu.au" at bounding box center [296, 211] width 175 height 260
drag, startPoint x: 520, startPoint y: 303, endPoint x: 398, endPoint y: 304, distance: 121.5
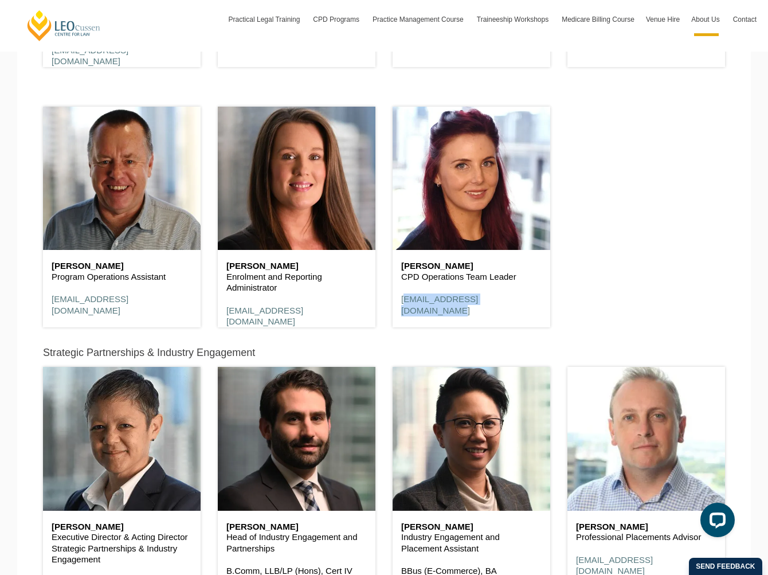
click at [398, 304] on div "Tegan Sangwell CPD Operations Team Leader tsangwell@leocussen.edu.au" at bounding box center [472, 288] width 158 height 77
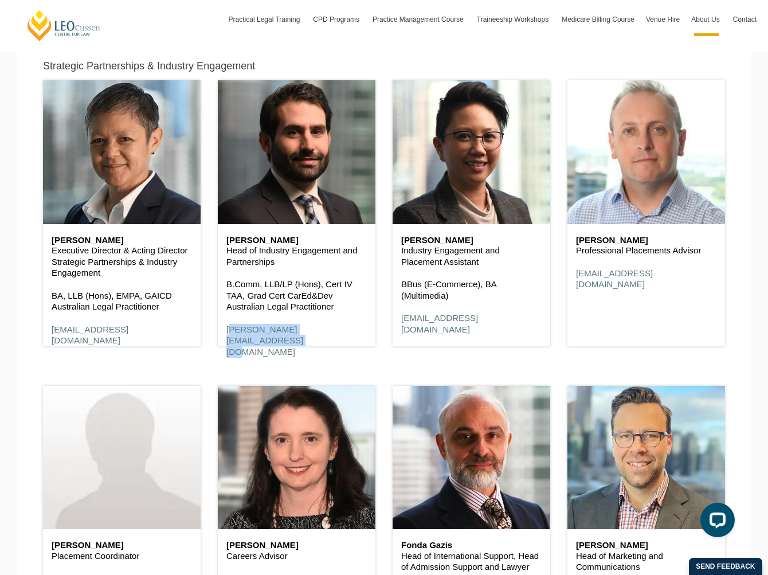
drag, startPoint x: 363, startPoint y: 333, endPoint x: 216, endPoint y: 334, distance: 147.3
click at [216, 334] on div "Alex Giannopoulos Head of Industry Engagement and Partnerships B.Comm, LLB/LP (…" at bounding box center [296, 207] width 175 height 305
drag, startPoint x: 524, startPoint y: 323, endPoint x: 405, endPoint y: 321, distance: 118.6
click at [389, 323] on div "Elaine Mostajo Industry Engagement and Placement Assistant BBus (E-Commerce), B…" at bounding box center [471, 207] width 175 height 305
drag, startPoint x: 701, startPoint y: 274, endPoint x: 562, endPoint y: 276, distance: 139.3
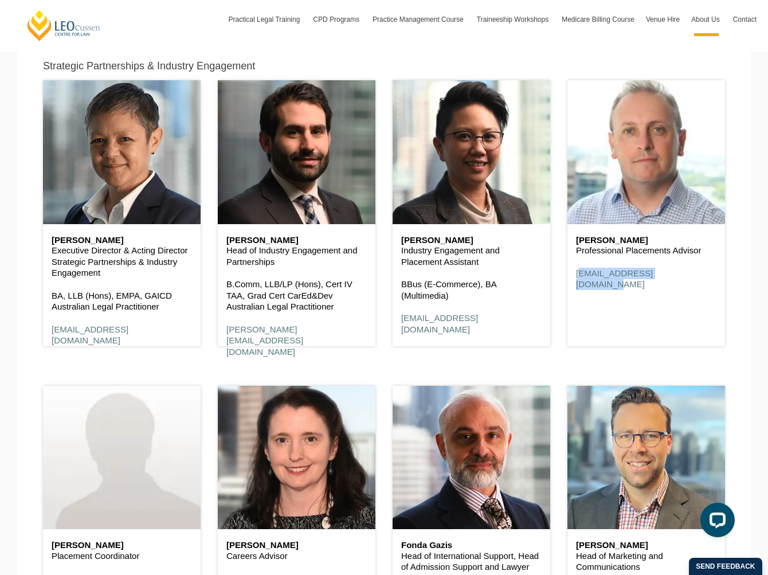
click at [562, 276] on div "Frank Walsh Professional Placements Advisor fwalsh@leocussen.edu.au" at bounding box center [646, 207] width 175 height 305
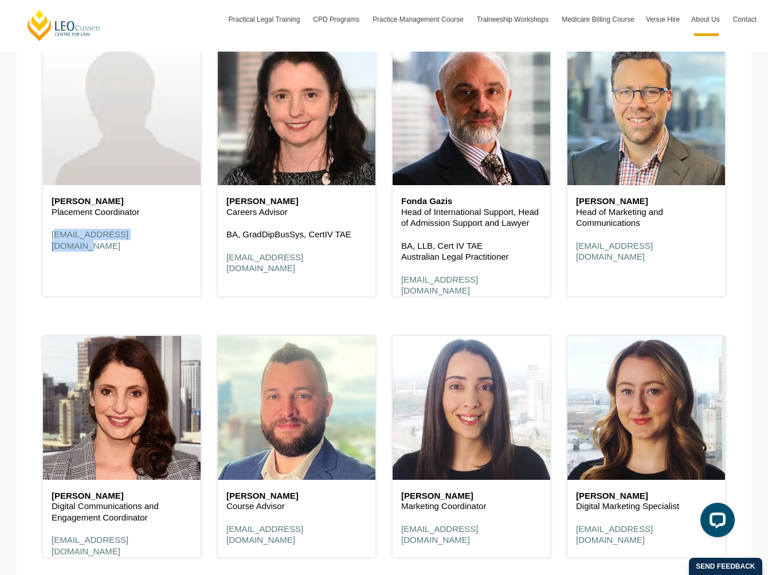
drag, startPoint x: 163, startPoint y: 237, endPoint x: 14, endPoint y: 234, distance: 149.0
drag, startPoint x: 321, startPoint y: 259, endPoint x: 213, endPoint y: 260, distance: 108.3
click at [213, 260] on div "Jacinta Foley Careers Advisor BA, GradDipBusSys, CertIV TAE jfoley@leocussen.ed…" at bounding box center [296, 164] width 175 height 294
drag, startPoint x: 511, startPoint y: 283, endPoint x: 398, endPoint y: 283, distance: 113.5
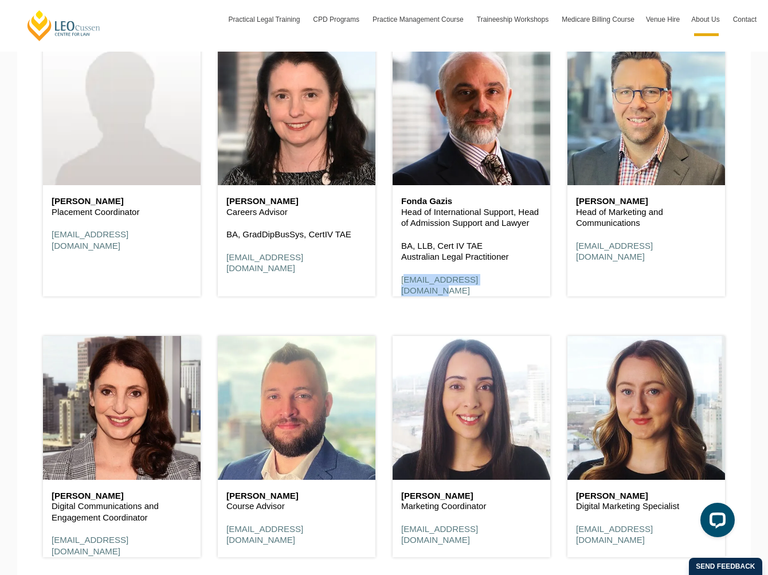
click at [398, 283] on div "Fonda Gazis Head of International Support, Head of Admission Support and Lawyer…" at bounding box center [472, 246] width 158 height 123
drag, startPoint x: 692, startPoint y: 253, endPoint x: 568, endPoint y: 253, distance: 123.2
click at [568, 253] on div "Andrew Horne Head of Marketing and Communications ahorne@leocussen.edu.au" at bounding box center [646, 229] width 158 height 89
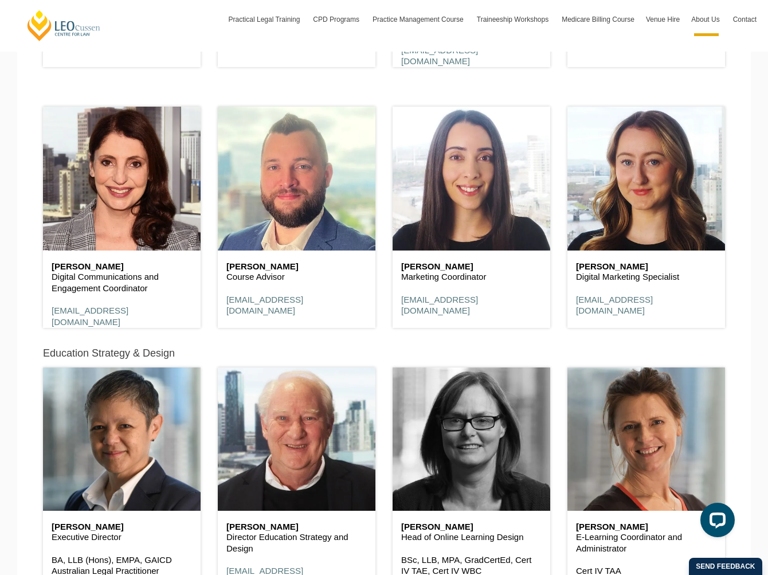
scroll to position [5112, 0]
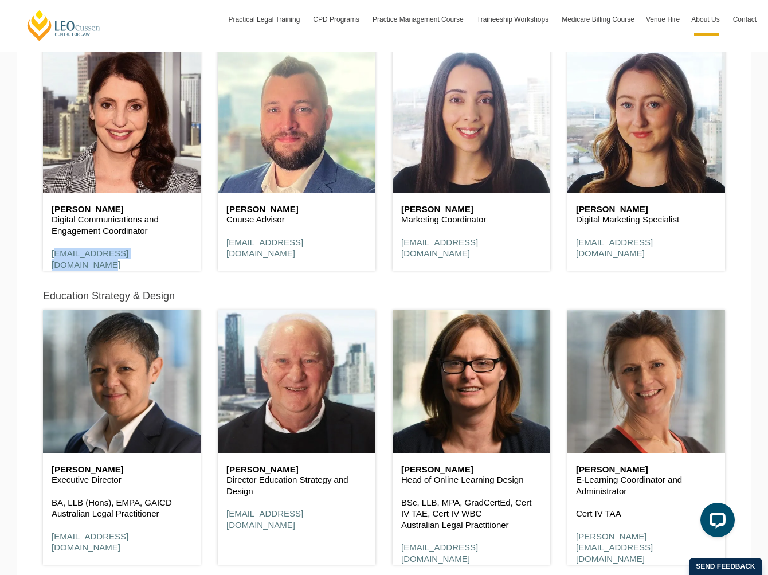
drag, startPoint x: 177, startPoint y: 257, endPoint x: 24, endPoint y: 254, distance: 152.5
drag, startPoint x: 336, startPoint y: 249, endPoint x: 218, endPoint y: 246, distance: 118.1
click at [218, 246] on div "Dean Joske Course Advisor djoske@leocussen.edu.au" at bounding box center [297, 231] width 158 height 77
drag, startPoint x: 534, startPoint y: 241, endPoint x: 394, endPoint y: 243, distance: 140.4
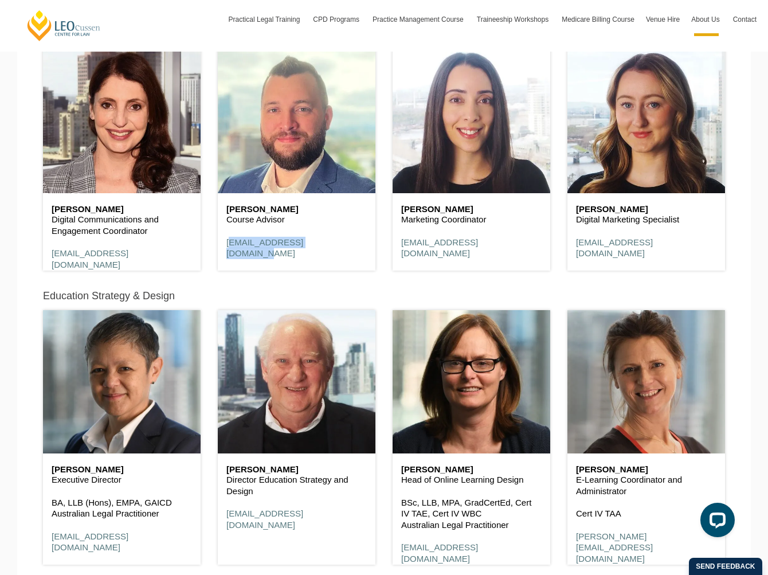
click at [394, 243] on div "Cassandra Michaelides Marketing Coordinator cmichaelides@leocussen.edu.au" at bounding box center [472, 231] width 158 height 77
drag, startPoint x: 701, startPoint y: 248, endPoint x: 566, endPoint y: 245, distance: 134.7
click at [566, 245] on div "Sophie Quinn Digital Marketing Specialist squinn@leocussen.edu.au" at bounding box center [646, 154] width 175 height 260
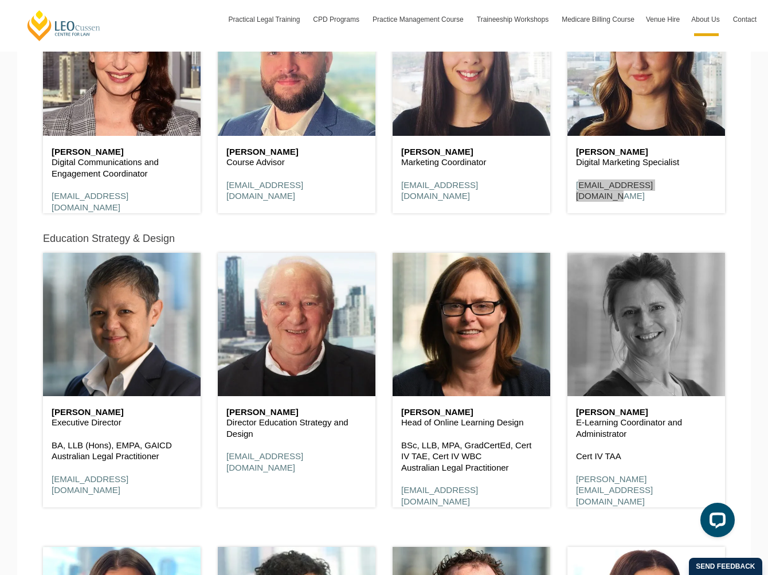
scroll to position [5341, 0]
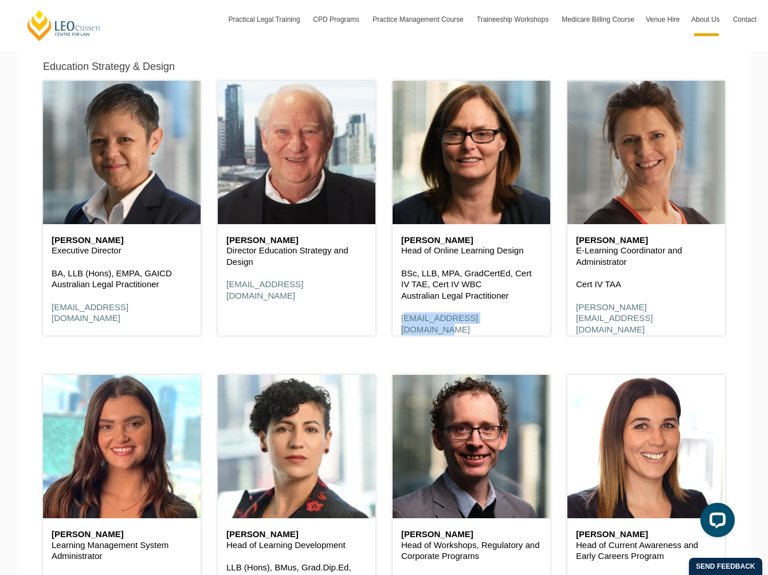
drag, startPoint x: 516, startPoint y: 323, endPoint x: 389, endPoint y: 323, distance: 127.8
click at [389, 323] on div "Deb Cherry Head of Online Learning Design BSc, LLB, MPA, GradCertEd, Cert IV TA…" at bounding box center [471, 203] width 175 height 294
drag, startPoint x: 691, startPoint y: 313, endPoint x: 570, endPoint y: 311, distance: 120.9
click at [570, 311] on div "Hannie van den Heuvel E-Learning Coordinator and Administrator Cert IV TAA hann…" at bounding box center [646, 285] width 158 height 123
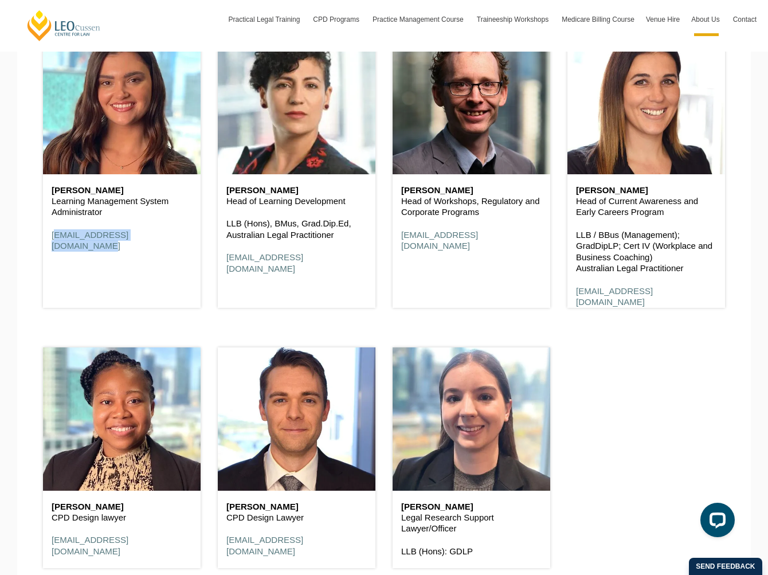
drag, startPoint x: 185, startPoint y: 245, endPoint x: 49, endPoint y: 242, distance: 136.4
click at [49, 242] on div "Paige McCrorie Learning Management System Administrator pmccrorie@leocussen.edu…" at bounding box center [122, 218] width 158 height 89
drag, startPoint x: 369, startPoint y: 262, endPoint x: 227, endPoint y: 264, distance: 142.1
click at [227, 264] on div "Angela Panuccio-Gray Head of Learning Development LLB (Hons), BMus, Grad.Dip.Ed…" at bounding box center [297, 229] width 158 height 111
drag, startPoint x: 522, startPoint y: 236, endPoint x: 387, endPoint y: 234, distance: 134.7
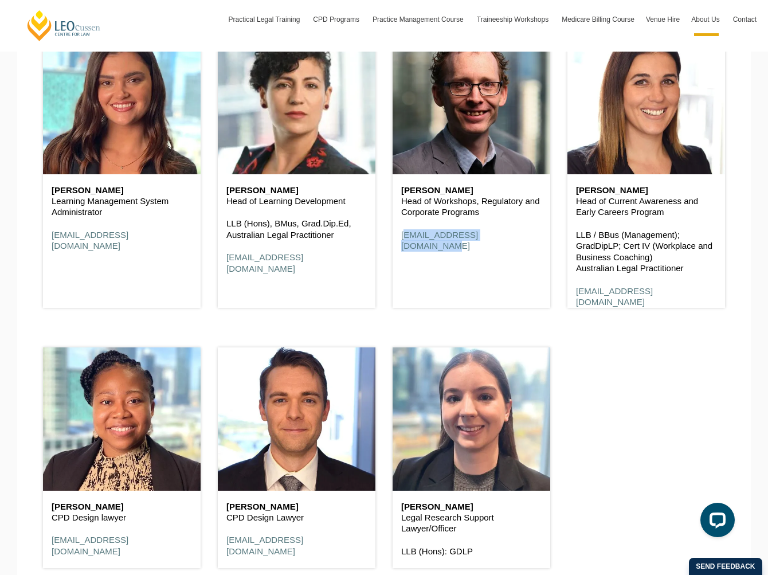
click at [387, 234] on div "Tom O'Gorman Head of Workshops, Regulatory and Corporate Programs togorman@leoc…" at bounding box center [471, 164] width 175 height 316
drag, startPoint x: 695, startPoint y: 297, endPoint x: 578, endPoint y: 306, distance: 117.3
click at [578, 306] on div "Natalie Geros Head of Current Awareness and Early Careers Program LLB / BBus (M…" at bounding box center [646, 246] width 158 height 145
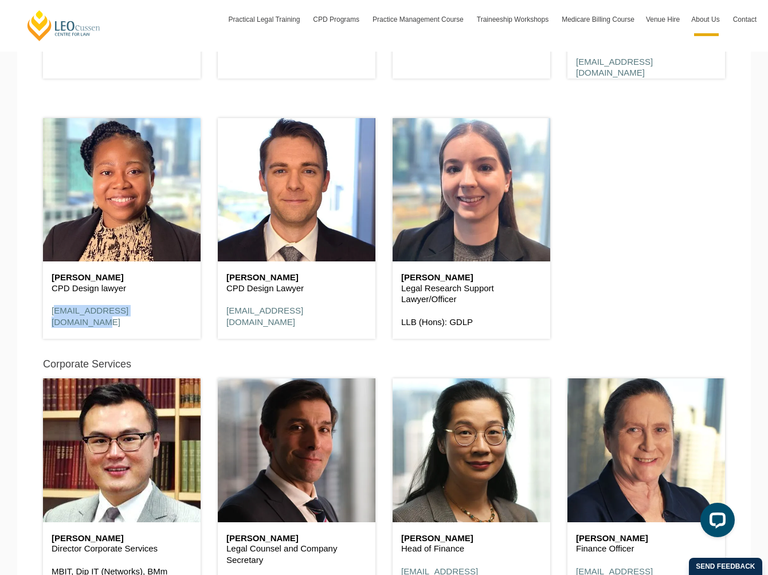
drag, startPoint x: 182, startPoint y: 318, endPoint x: 41, endPoint y: 318, distance: 141.5
click at [41, 318] on div "Mae Johnson CPD Design lawyer mjohnson@leocussen.edu.au" at bounding box center [121, 223] width 175 height 260
drag, startPoint x: 334, startPoint y: 313, endPoint x: 217, endPoint y: 316, distance: 116.4
click at [217, 316] on div "Luke Judd CPD Design Lawyer ljudd@leocussen.edu.au" at bounding box center [296, 223] width 175 height 260
click at [461, 274] on h6 "Talia Braue" at bounding box center [471, 278] width 140 height 10
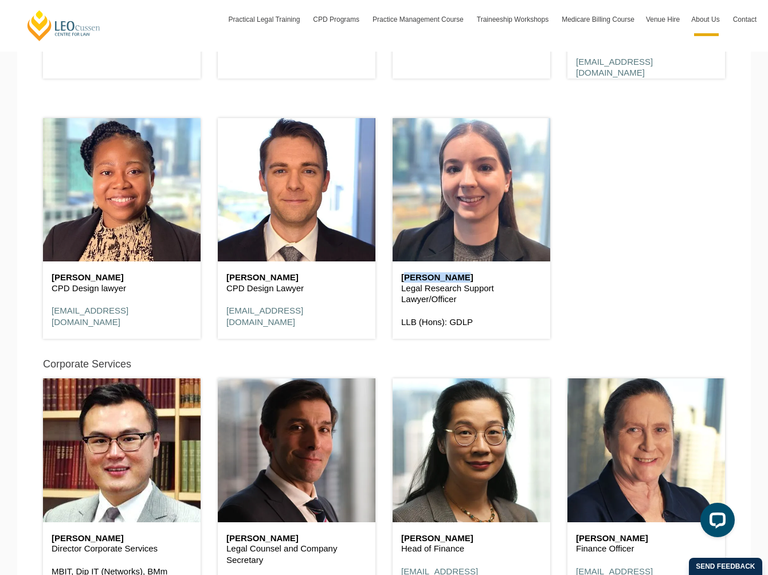
drag, startPoint x: 458, startPoint y: 279, endPoint x: 394, endPoint y: 277, distance: 64.2
click at [394, 277] on div "Talia Braue Legal Research Support Lawyer/Officer LLB (Hons): GDLP" at bounding box center [472, 299] width 158 height 77
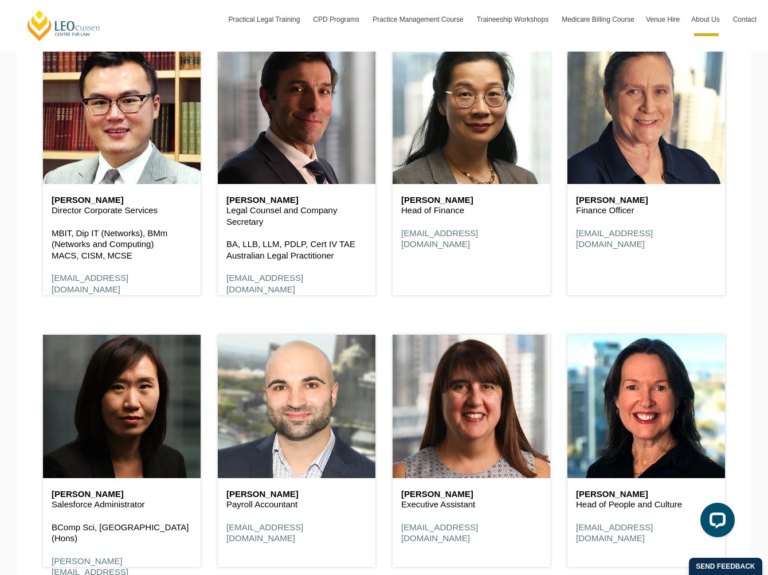
scroll to position [6309, 0]
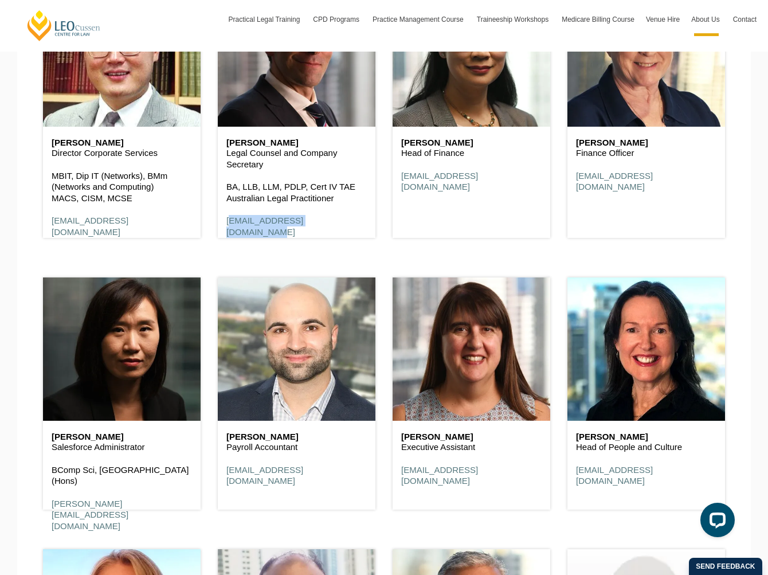
drag, startPoint x: 346, startPoint y: 223, endPoint x: 225, endPoint y: 229, distance: 120.5
click at [225, 229] on div "George Bartzis Legal Counsel and Company Secretary BA, LLB, LLM, PDLP, Cert IV …" at bounding box center [297, 188] width 158 height 123
drag, startPoint x: 523, startPoint y: 179, endPoint x: 401, endPoint y: 185, distance: 121.6
click at [401, 185] on div "Sherry Zhang Head of Finance szhang@leocussen.edu.au" at bounding box center [472, 165] width 158 height 77
drag, startPoint x: 683, startPoint y: 183, endPoint x: 578, endPoint y: 185, distance: 105.5
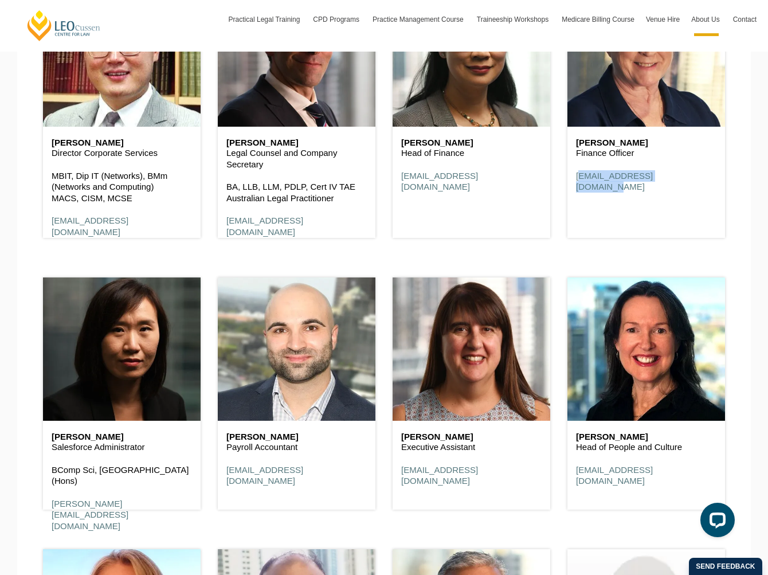
click at [578, 185] on div "Denise Kiely Finance Officer dkiely@leocussen.edu.au" at bounding box center [646, 165] width 158 height 77
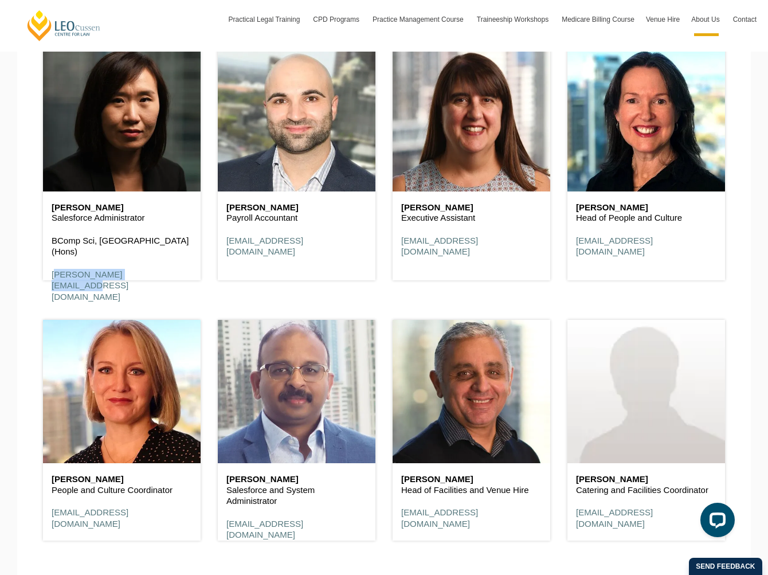
drag, startPoint x: 164, startPoint y: 269, endPoint x: 42, endPoint y: 268, distance: 122.1
click at [42, 268] on div "Amy Chen Salesforce Administrator BComp Sci, MIT (Hons) achen@leocussen.edu.au" at bounding box center [121, 159] width 175 height 272
drag, startPoint x: 330, startPoint y: 245, endPoint x: 219, endPoint y: 246, distance: 110.6
click at [219, 246] on div "Andrew Kladakis Payroll Accountant akladakis@leocussen.edu.au" at bounding box center [297, 229] width 158 height 77
drag, startPoint x: 530, startPoint y: 240, endPoint x: 397, endPoint y: 245, distance: 132.5
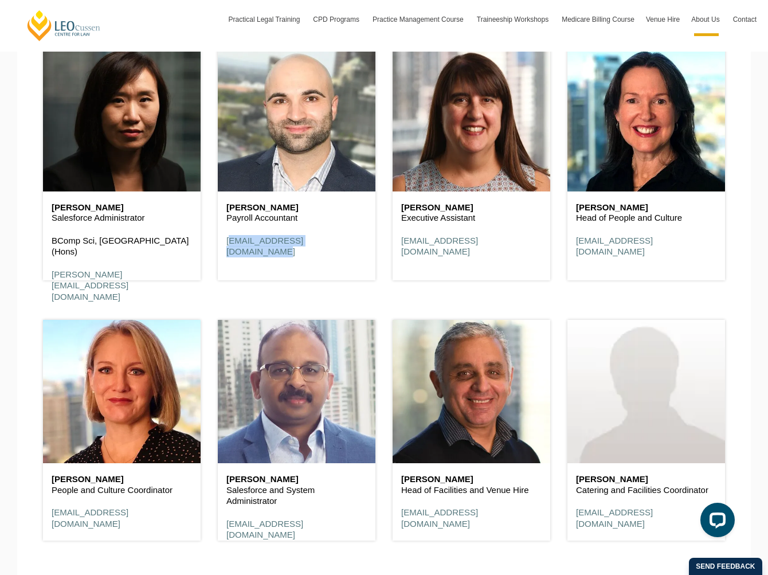
click at [397, 245] on div "Pina Montebello Executive Assistant pmontebello@leocussen.edu.au" at bounding box center [472, 229] width 158 height 77
drag, startPoint x: 689, startPoint y: 243, endPoint x: 575, endPoint y: 247, distance: 114.1
click at [576, 247] on p "gkelly@leocussen.edu.au" at bounding box center [646, 246] width 140 height 22
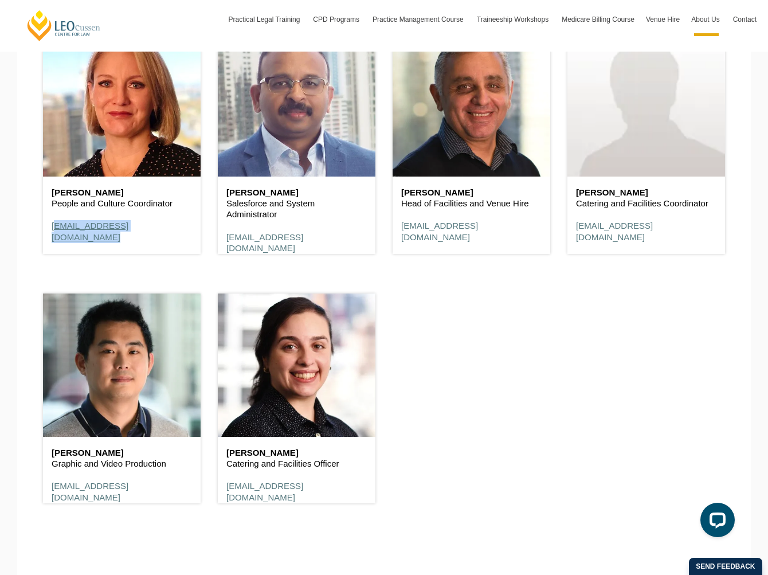
drag, startPoint x: 193, startPoint y: 235, endPoint x: 53, endPoint y: 233, distance: 139.8
click at [53, 233] on div "Paula Capadouca People and Culture Coordinator pcapadouca@leocussen.edu.au" at bounding box center [122, 215] width 158 height 77
drag, startPoint x: 351, startPoint y: 237, endPoint x: 227, endPoint y: 238, distance: 123.8
click at [227, 238] on p "cmorisetty@leocussen.edu.au" at bounding box center [296, 243] width 140 height 22
drag, startPoint x: 528, startPoint y: 230, endPoint x: 397, endPoint y: 228, distance: 131.8
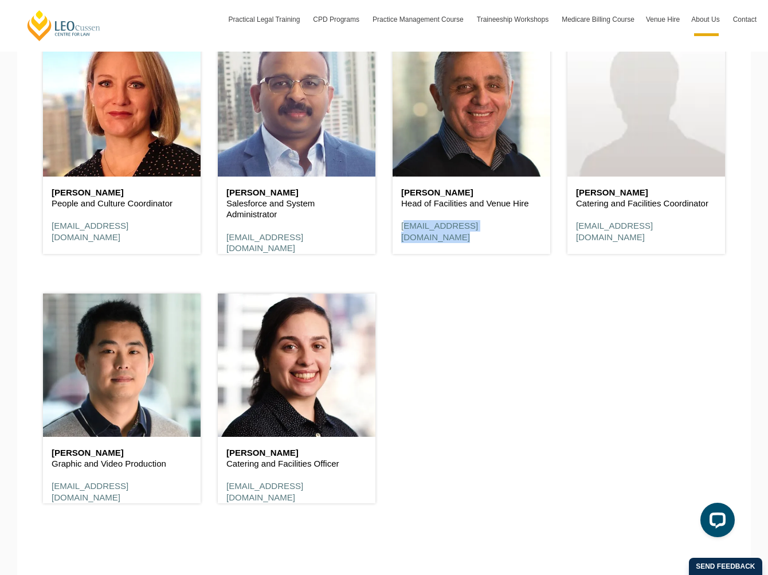
click at [397, 228] on div "Michael Pignataro Head of Facilities and Venue Hire mpignataro@leocussen.edu.au" at bounding box center [472, 215] width 158 height 77
drag, startPoint x: 692, startPoint y: 228, endPoint x: 571, endPoint y: 229, distance: 120.9
click at [571, 229] on div "Joanne Catterall Catering and Facilities Coordinator jcatterall@leocussen.edu.au" at bounding box center [646, 215] width 158 height 77
drag, startPoint x: 152, startPoint y: 487, endPoint x: 50, endPoint y: 491, distance: 101.5
click at [50, 491] on div "Peter Zhu Graphic and Video Production pzhu@leocussen.edu.au" at bounding box center [122, 475] width 158 height 77
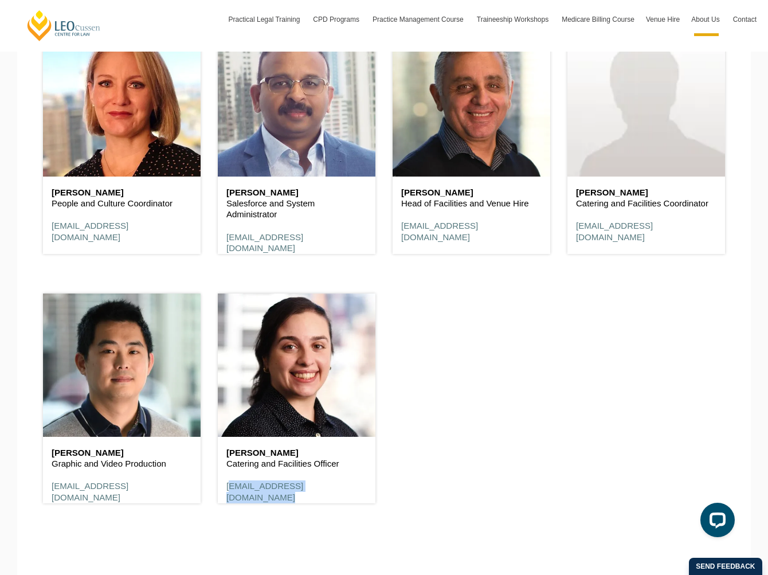
drag, startPoint x: 351, startPoint y: 491, endPoint x: 222, endPoint y: 492, distance: 128.9
click at [222, 492] on div "Christine Pignataro Catering and Facilities Officer cpignataro@leocussen.edu.au" at bounding box center [297, 475] width 158 height 77
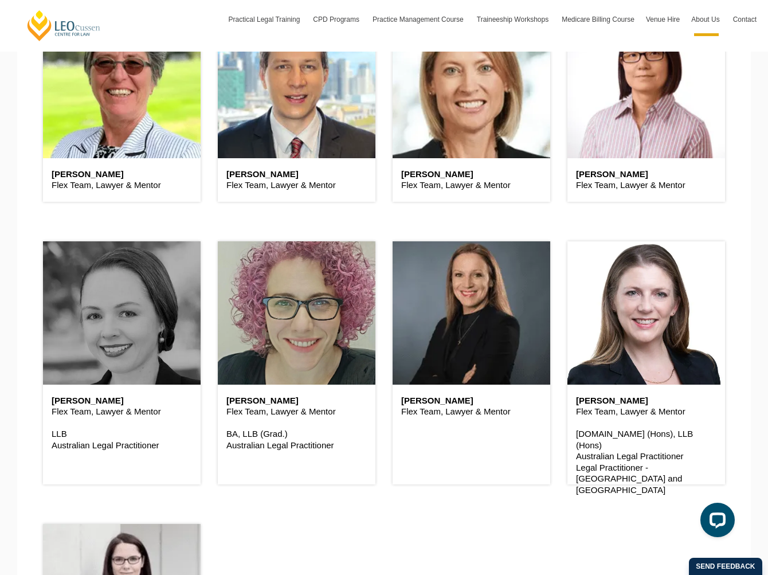
scroll to position [2986, 0]
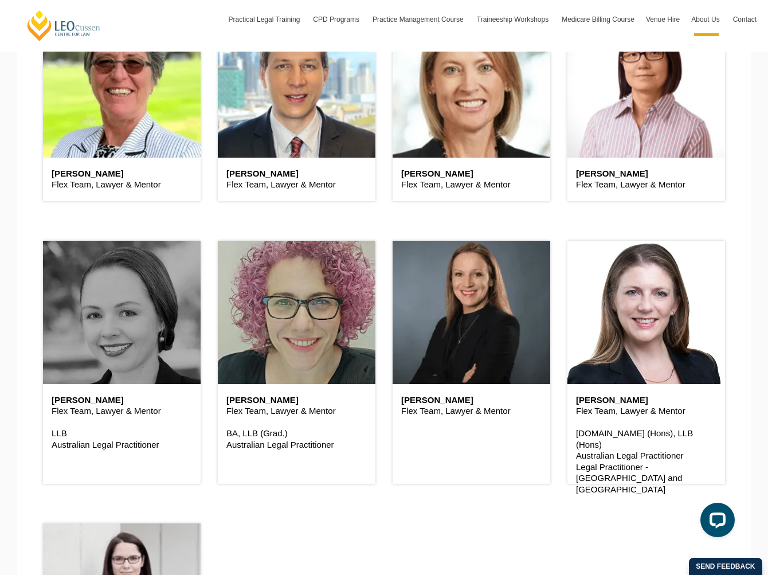
drag, startPoint x: 124, startPoint y: 174, endPoint x: 45, endPoint y: 175, distance: 78.5
click at [45, 175] on div "Bernadette Boss Flex Team, Lawyer & Mentor" at bounding box center [122, 180] width 158 height 44
click at [113, 231] on div "Laura Shore Flex Team, Lawyer & Mentor LLB Australian Legal Practitioner" at bounding box center [121, 356] width 175 height 283
drag, startPoint x: 282, startPoint y: 176, endPoint x: 223, endPoint y: 172, distance: 58.6
click at [223, 172] on div "Brad Wright Flex Team, Lawyer & Mentor" at bounding box center [297, 180] width 158 height 44
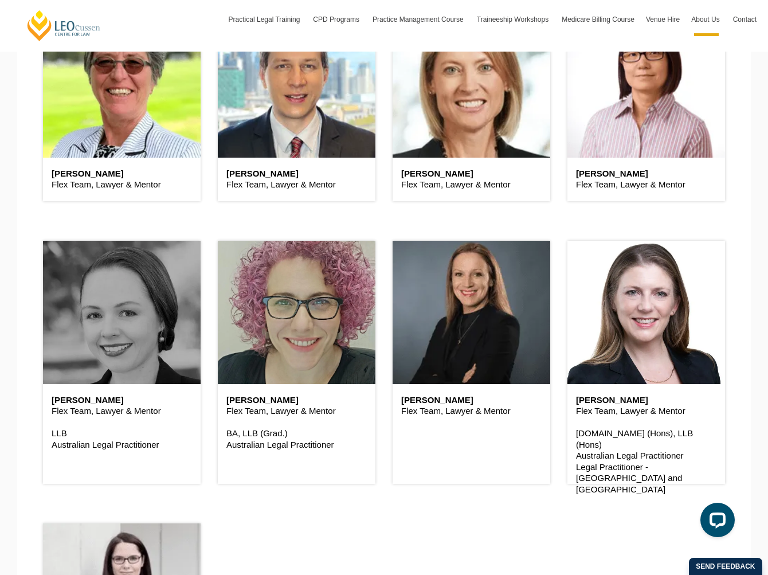
drag, startPoint x: 25, startPoint y: 217, endPoint x: 31, endPoint y: 215, distance: 6.7
drag, startPoint x: 308, startPoint y: 178, endPoint x: 228, endPoint y: 178, distance: 80.8
click at [228, 178] on h6 "Brad Wright" at bounding box center [296, 174] width 140 height 10
drag, startPoint x: 463, startPoint y: 178, endPoint x: 398, endPoint y: 177, distance: 65.4
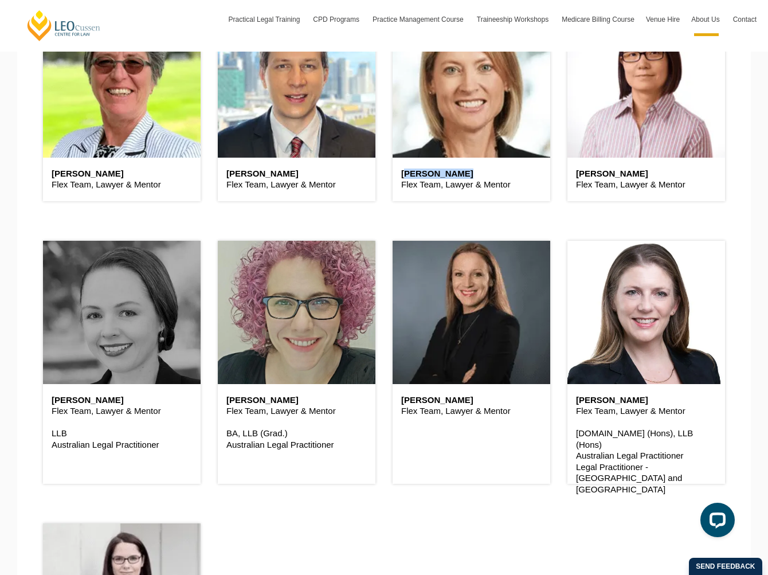
click at [398, 177] on div "Catie Robins Flex Team, Lawyer & Mentor" at bounding box center [472, 180] width 158 height 44
drag, startPoint x: 642, startPoint y: 170, endPoint x: 573, endPoint y: 171, distance: 68.8
click at [573, 171] on div "Christine Lau Flex Team, Lawyer & Mentor" at bounding box center [646, 180] width 158 height 44
drag, startPoint x: 105, startPoint y: 405, endPoint x: 50, endPoint y: 403, distance: 55.1
click at [50, 403] on div "Laura Shore Flex Team, Lawyer & Mentor LLB Australian Legal Practitioner" at bounding box center [122, 422] width 158 height 77
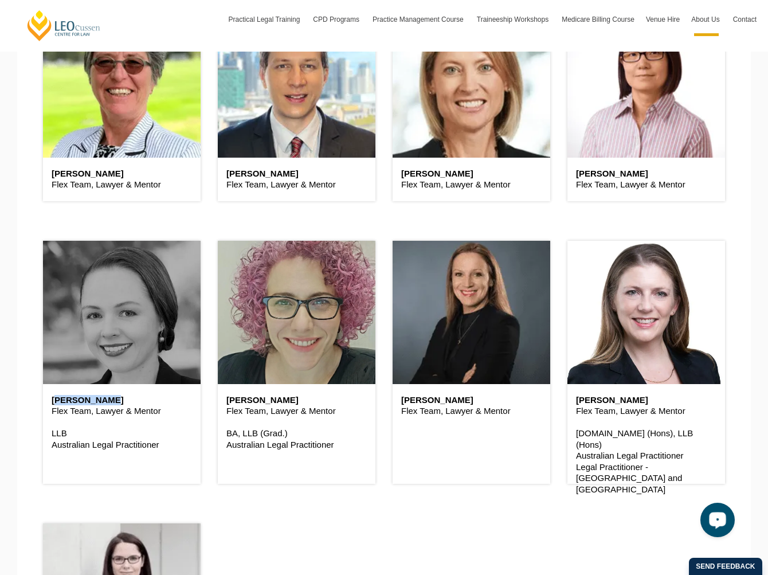
drag, startPoint x: 284, startPoint y: 401, endPoint x: 227, endPoint y: 401, distance: 57.3
click at [227, 401] on h6 "Linda Coviello" at bounding box center [296, 400] width 140 height 10
drag, startPoint x: 500, startPoint y: 399, endPoint x: 398, endPoint y: 401, distance: 101.4
click at [398, 401] on div "Priscilla Blackadder Flex Team, Lawyer & Mentor" at bounding box center [472, 406] width 158 height 44
drag, startPoint x: 619, startPoint y: 401, endPoint x: 576, endPoint y: 401, distance: 42.4
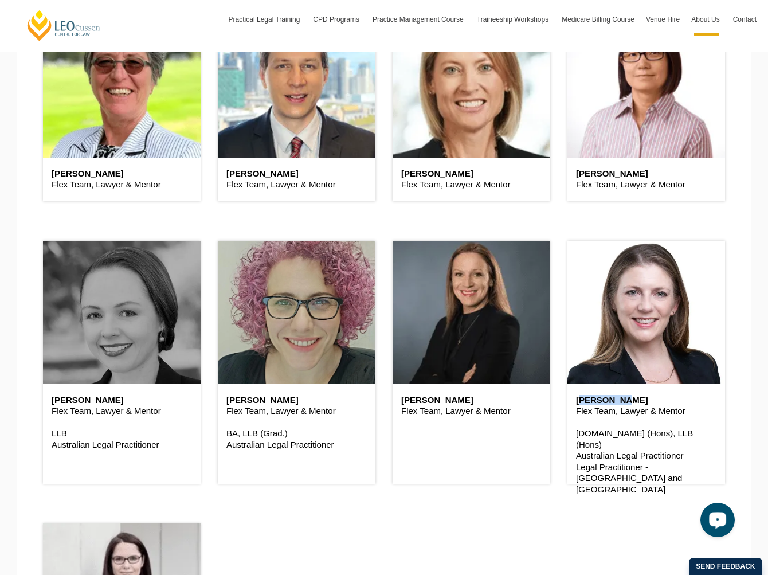
click at [576, 401] on h6 "Sarah Hay" at bounding box center [646, 400] width 140 height 10
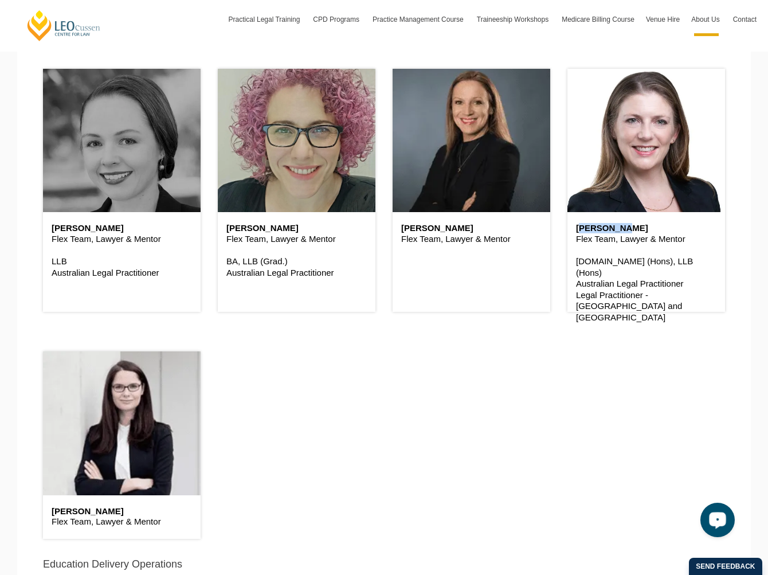
drag, startPoint x: 119, startPoint y: 513, endPoint x: 35, endPoint y: 513, distance: 84.2
click at [35, 513] on div "Sally Whiteman Flex Team, Lawyer & Mentor" at bounding box center [121, 439] width 175 height 226
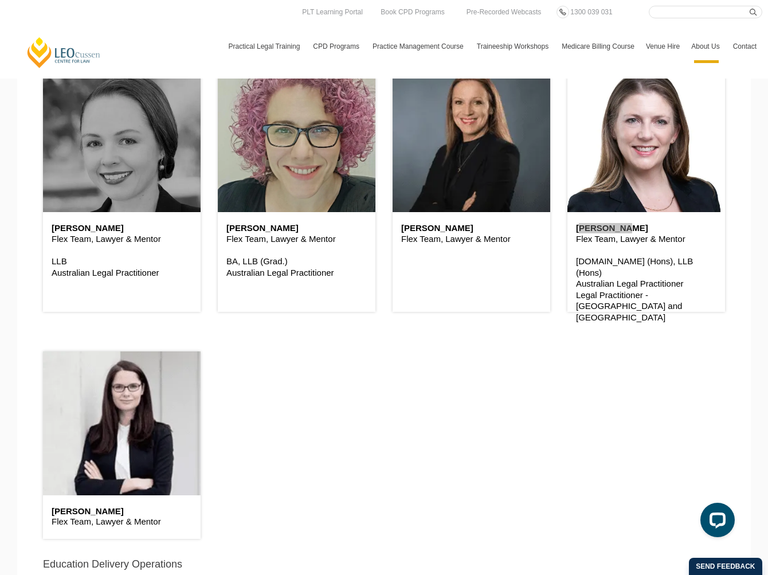
scroll to position [2871, 0]
